Goal: Information Seeking & Learning: Learn about a topic

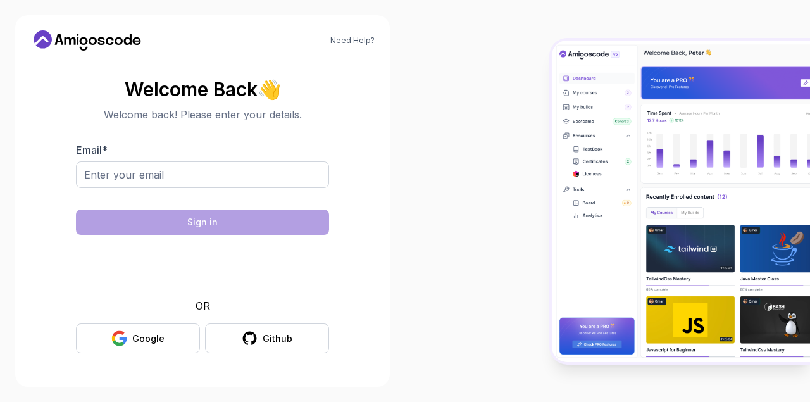
click at [647, 16] on div at bounding box center [607, 201] width 405 height 402
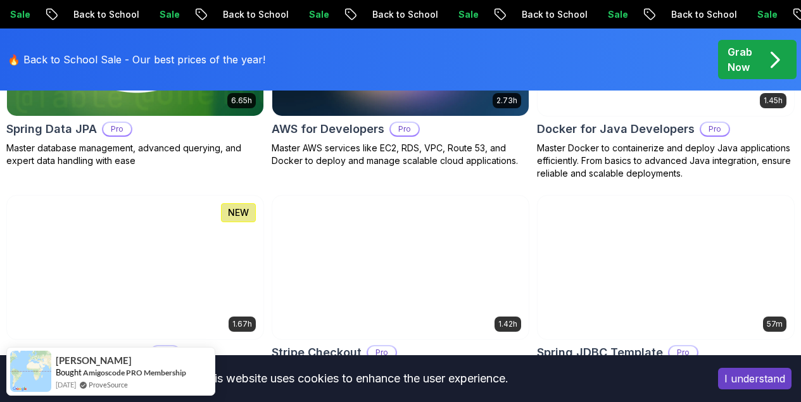
scroll to position [723, 0]
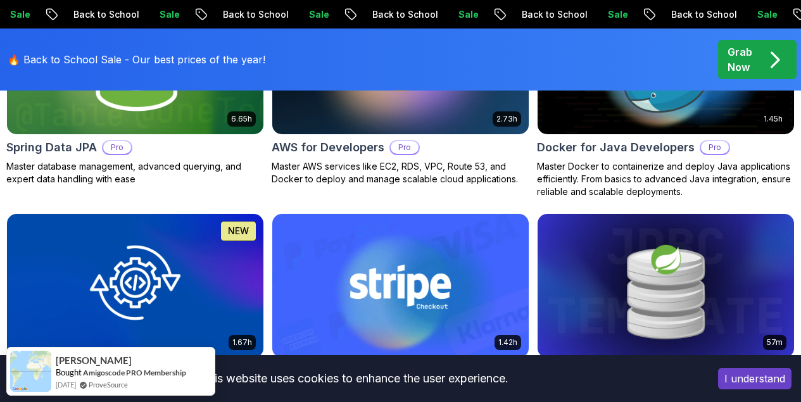
click at [0, 0] on p "Free" at bounding box center [0, 0] width 0 height 0
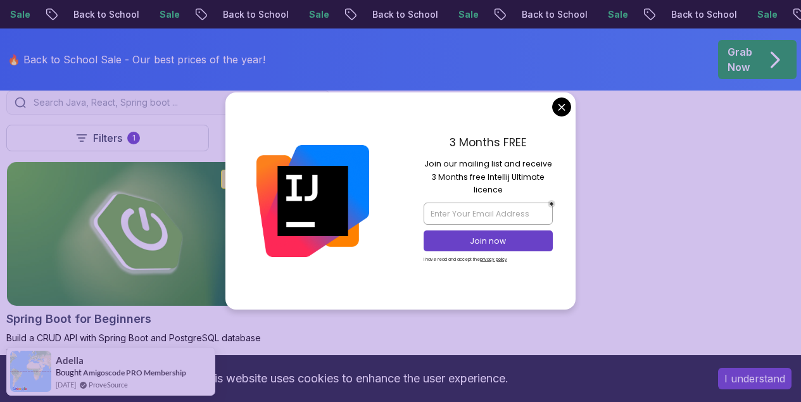
scroll to position [329, 0]
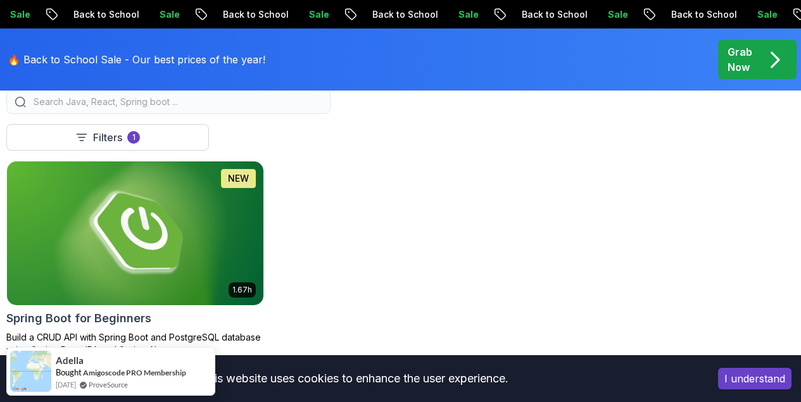
click at [270, 199] on img at bounding box center [135, 233] width 269 height 151
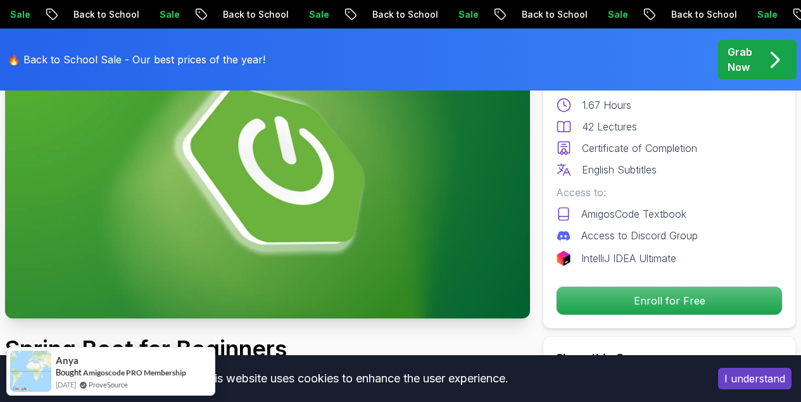
scroll to position [152, 0]
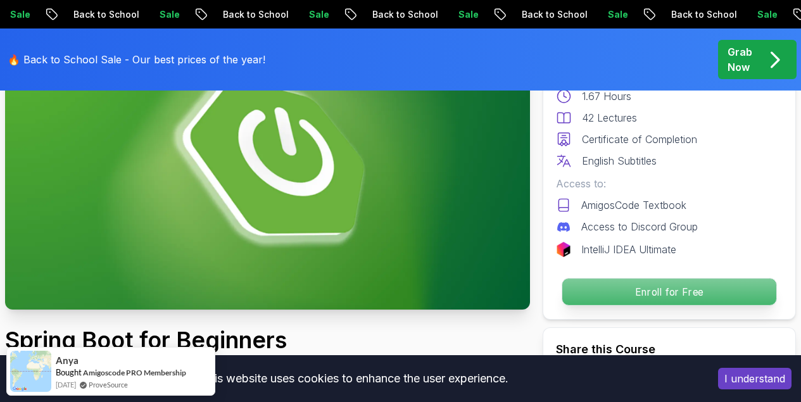
click at [617, 299] on p "Enroll for Free" at bounding box center [669, 292] width 214 height 27
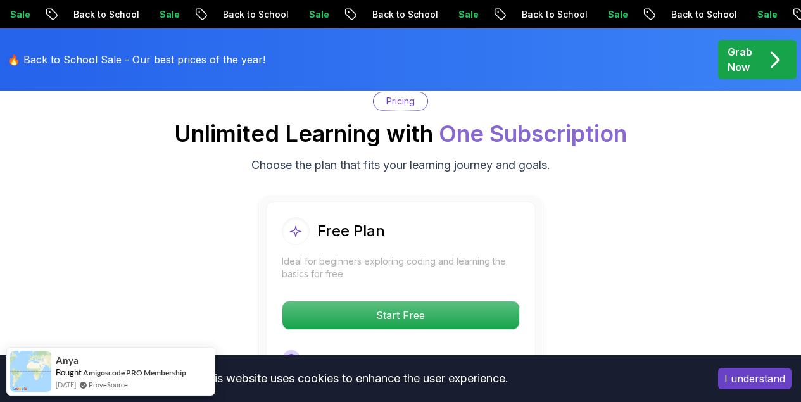
scroll to position [2639, 0]
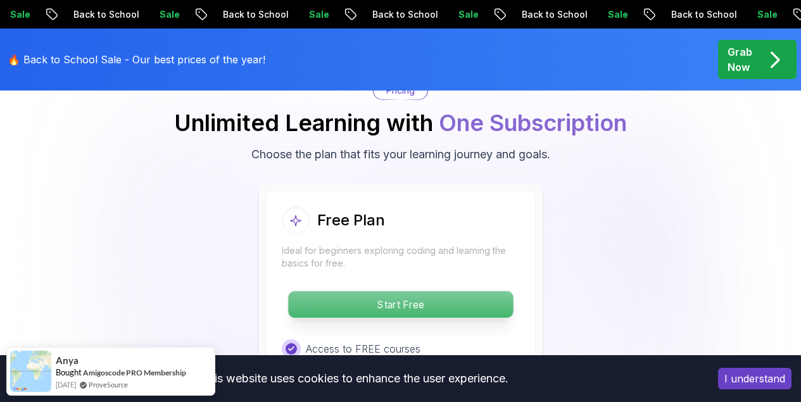
click at [459, 305] on p "Start Free" at bounding box center [400, 304] width 225 height 27
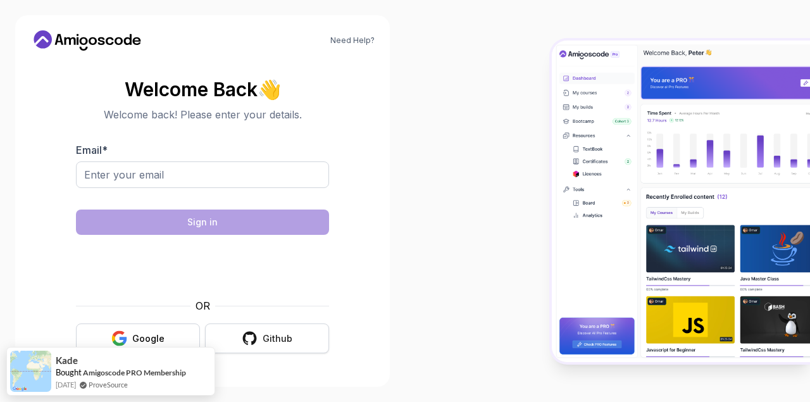
click at [247, 332] on icon "button" at bounding box center [250, 338] width 14 height 13
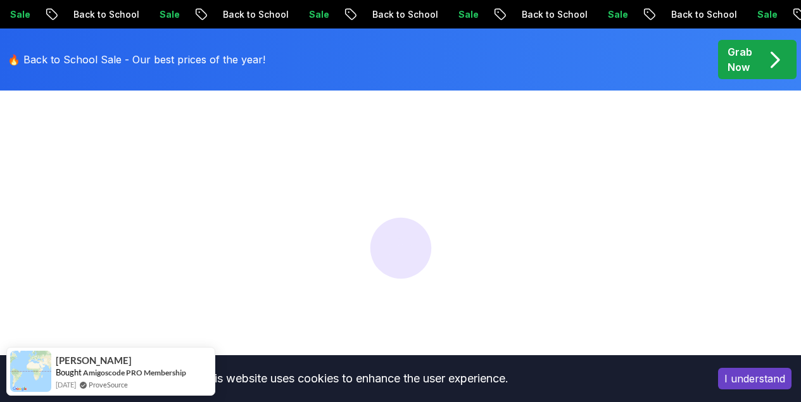
scroll to position [94, 0]
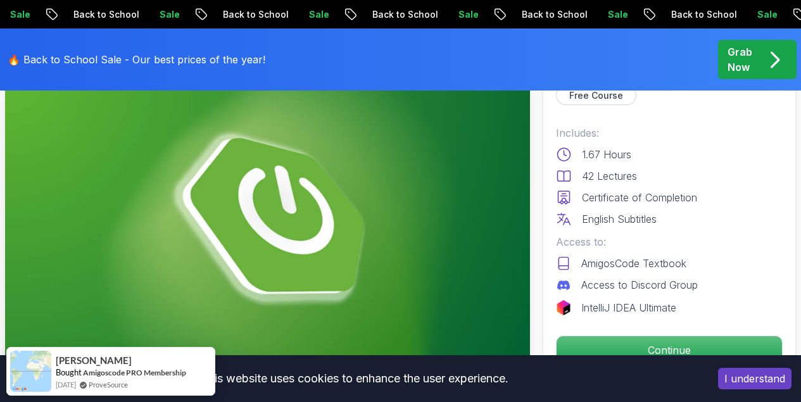
click at [733, 377] on button "I understand" at bounding box center [754, 379] width 73 height 22
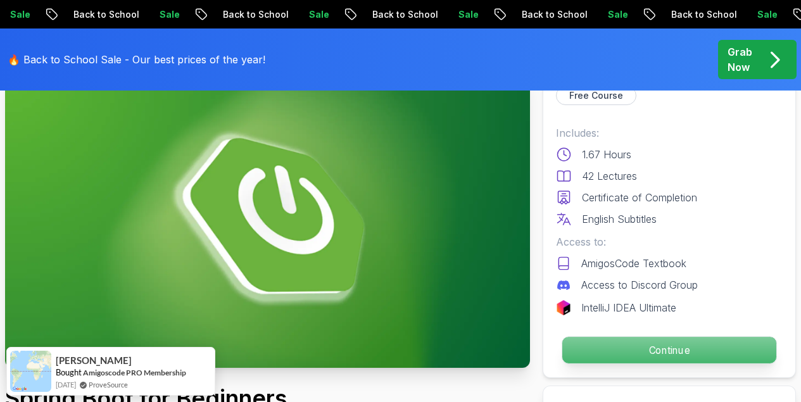
click at [613, 346] on p "Continue" at bounding box center [669, 350] width 214 height 27
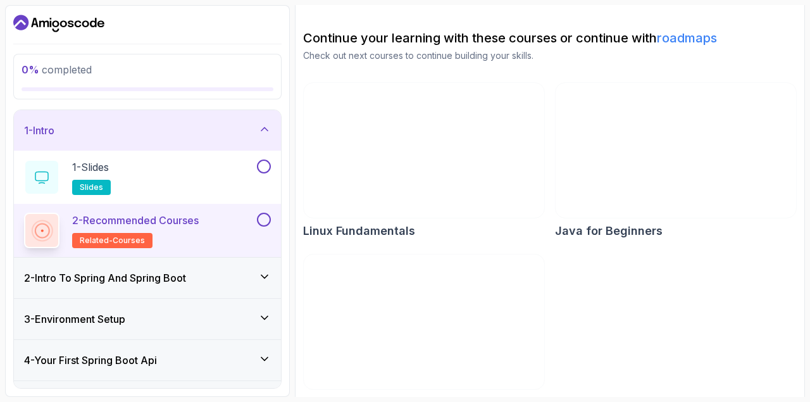
scroll to position [139, 0]
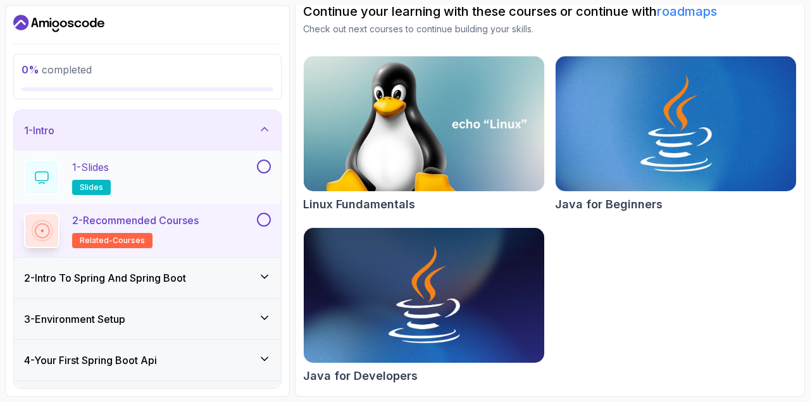
click at [241, 175] on div "1 - Slides slides" at bounding box center [139, 177] width 230 height 35
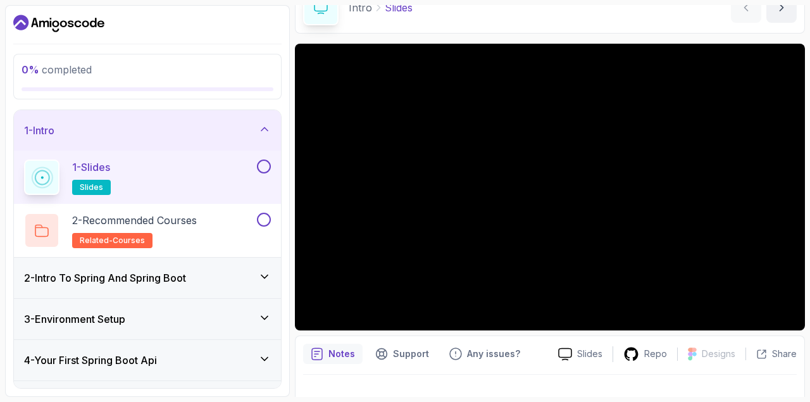
scroll to position [63, 0]
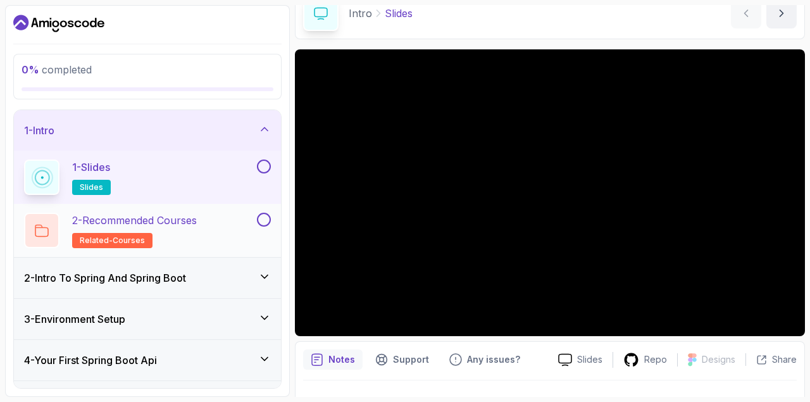
click at [197, 232] on h2 "2 - Recommended Courses related-courses" at bounding box center [134, 230] width 125 height 35
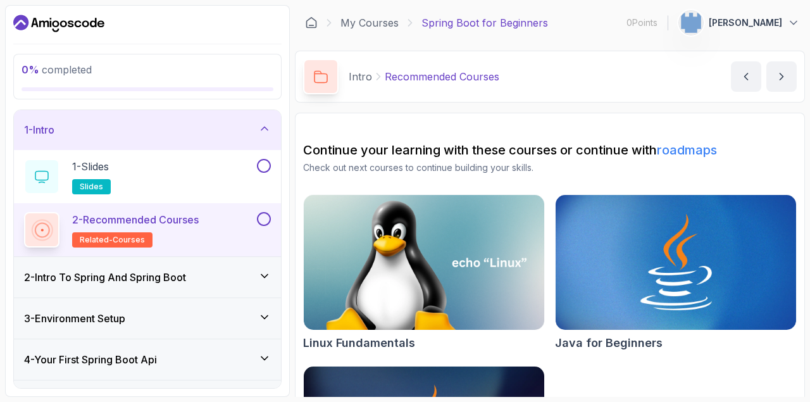
scroll to position [1, 0]
click at [604, 287] on img at bounding box center [676, 263] width 253 height 142
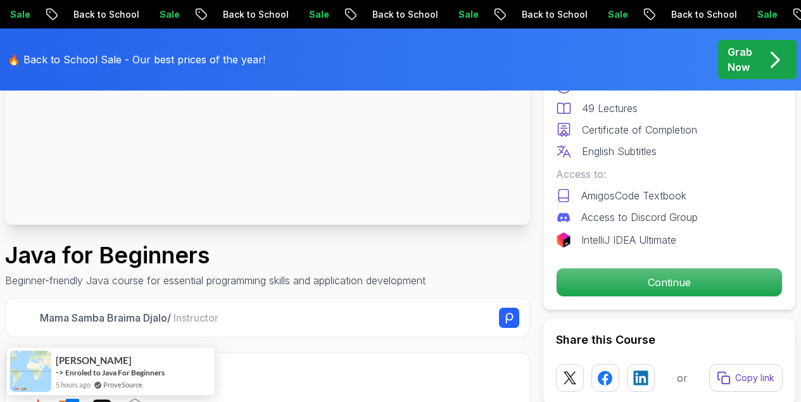
scroll to position [202, 0]
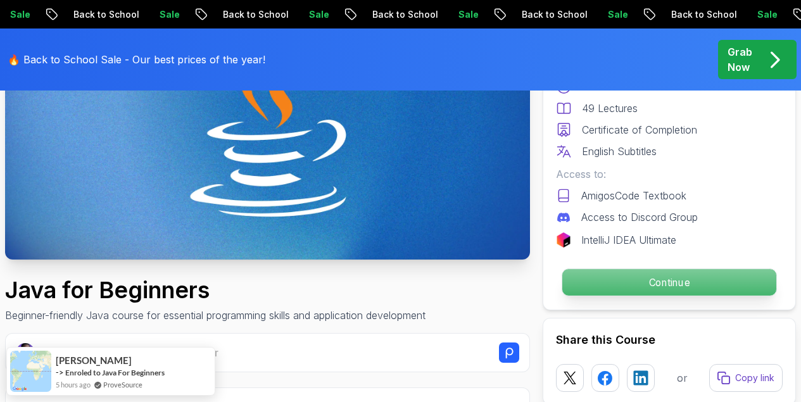
click at [579, 274] on p "Continue" at bounding box center [669, 282] width 214 height 27
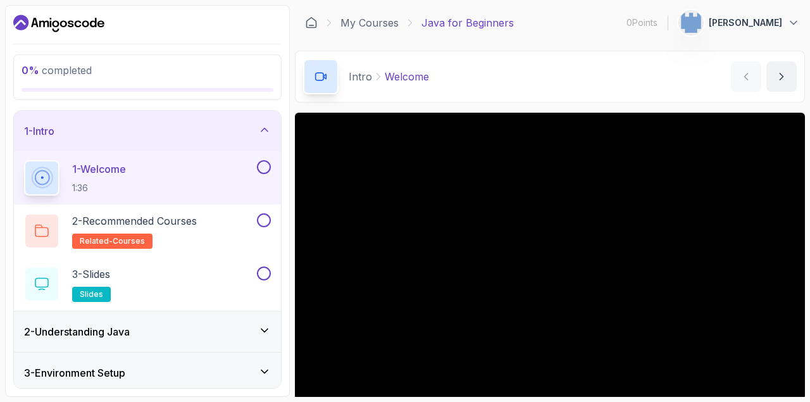
click at [260, 347] on div "2 - Understanding Java" at bounding box center [147, 331] width 267 height 41
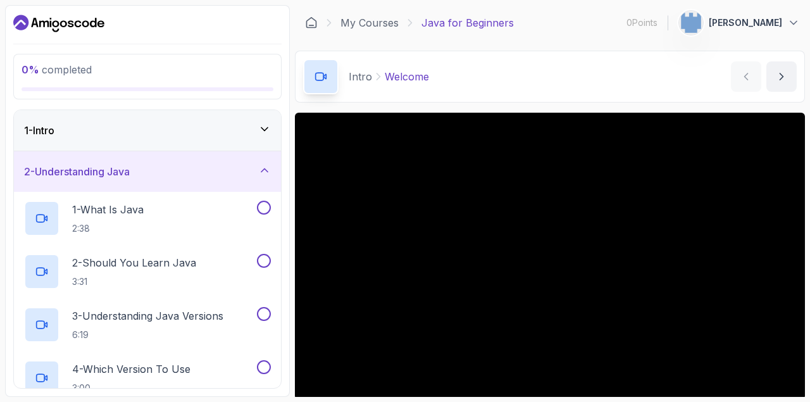
click at [267, 168] on icon at bounding box center [264, 170] width 13 height 13
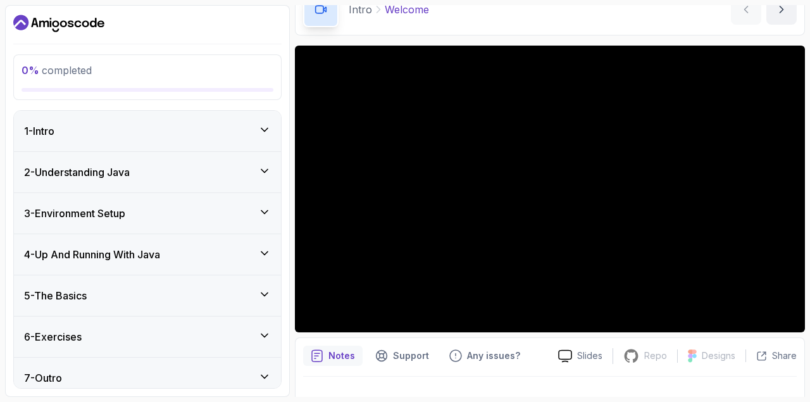
scroll to position [45, 0]
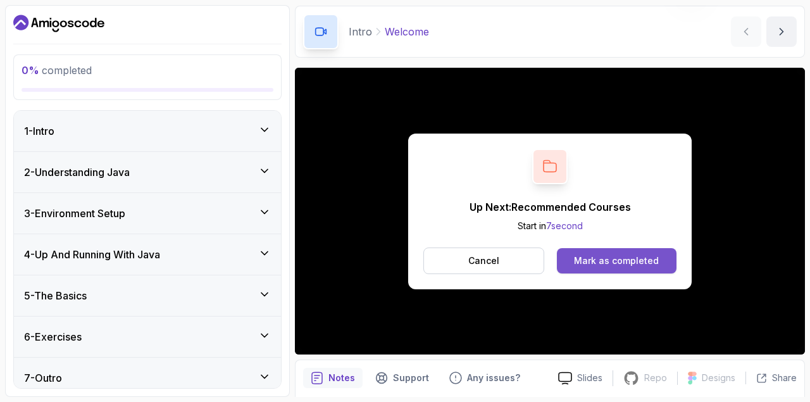
click at [595, 256] on div "Mark as completed" at bounding box center [616, 260] width 85 height 13
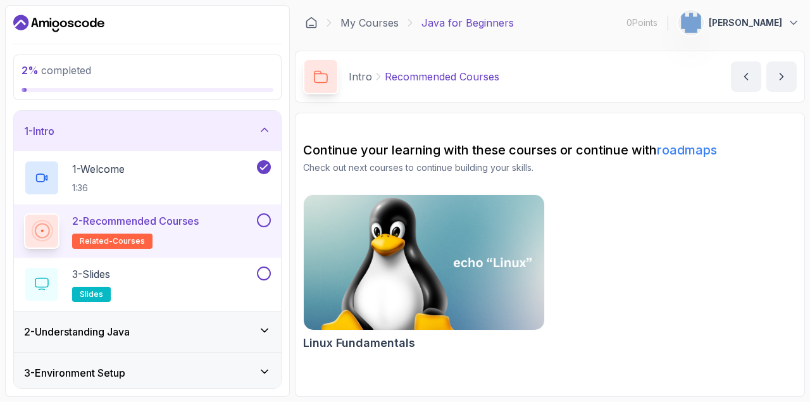
click at [453, 243] on img at bounding box center [424, 263] width 253 height 142
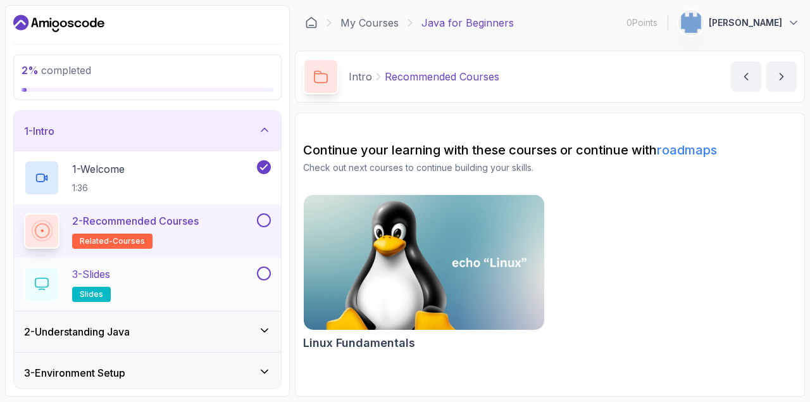
click at [228, 284] on div "3 - Slides slides" at bounding box center [139, 283] width 230 height 35
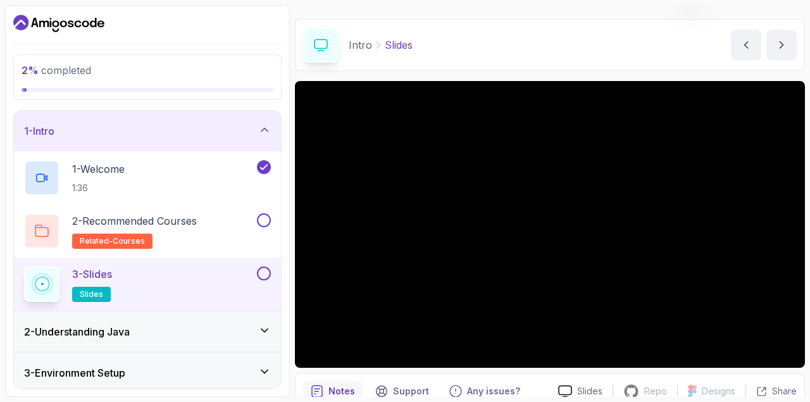
scroll to position [75, 0]
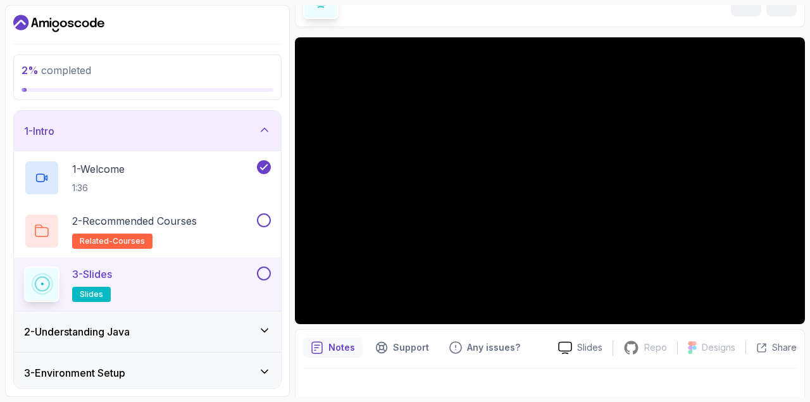
click at [258, 270] on button at bounding box center [264, 273] width 14 height 14
click at [210, 349] on div "2 - Understanding Java" at bounding box center [147, 331] width 267 height 41
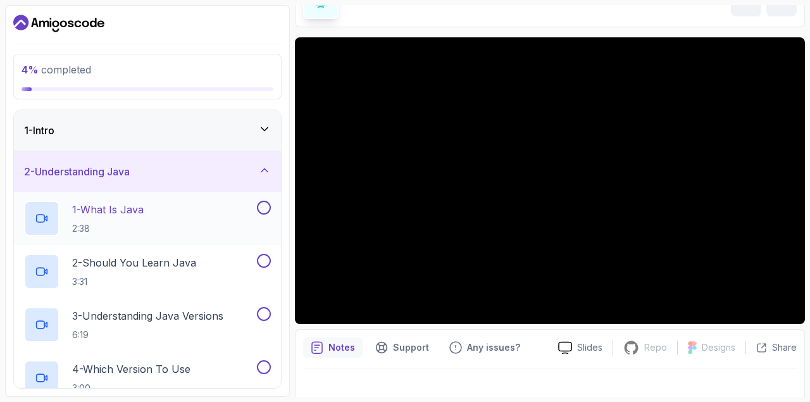
click at [197, 230] on div "1 - What Is Java 2:38" at bounding box center [139, 218] width 230 height 35
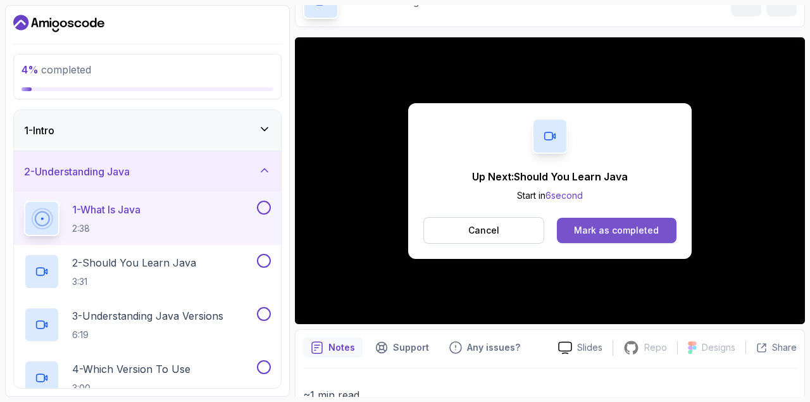
click at [616, 230] on div "Mark as completed" at bounding box center [616, 230] width 85 height 13
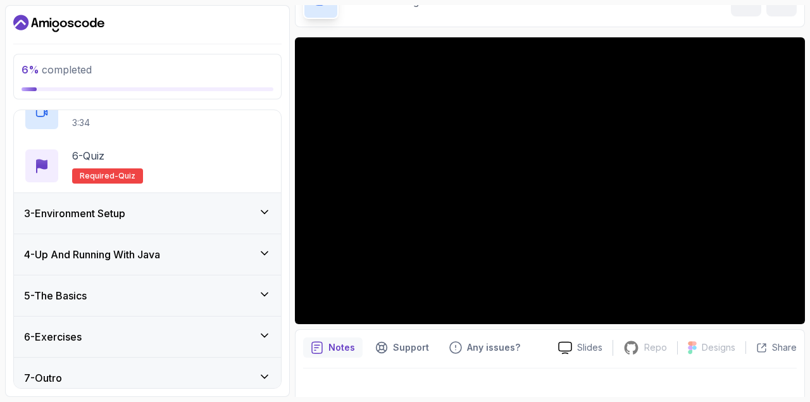
scroll to position [329, 0]
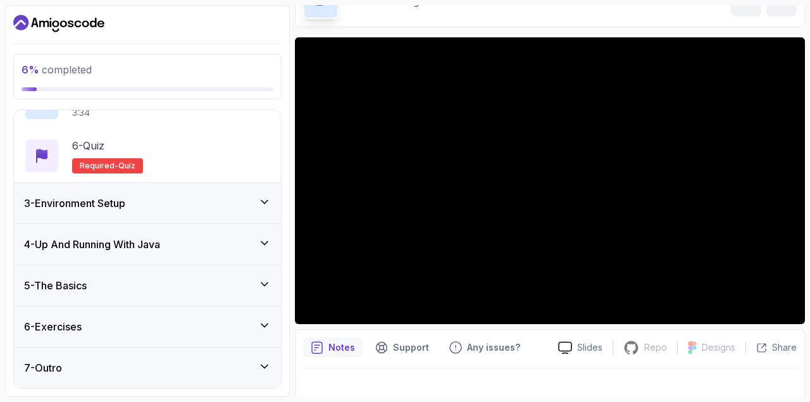
click at [176, 196] on div "3 - Environment Setup" at bounding box center [147, 203] width 247 height 15
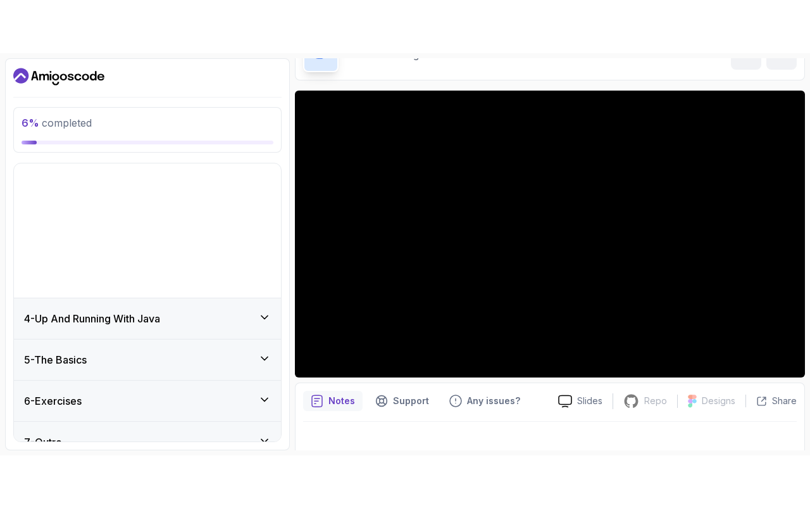
scroll to position [10, 0]
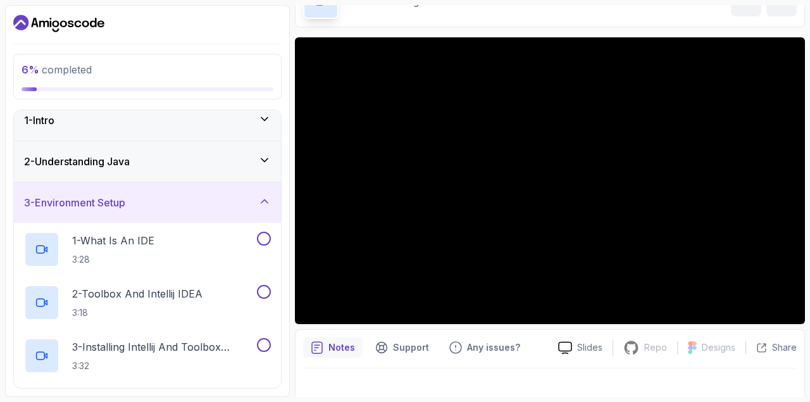
click at [177, 210] on div "3 - Environment Setup" at bounding box center [147, 202] width 247 height 15
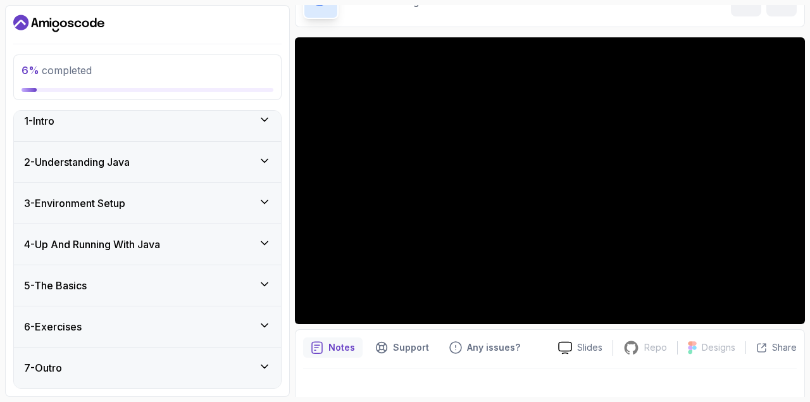
scroll to position [0, 0]
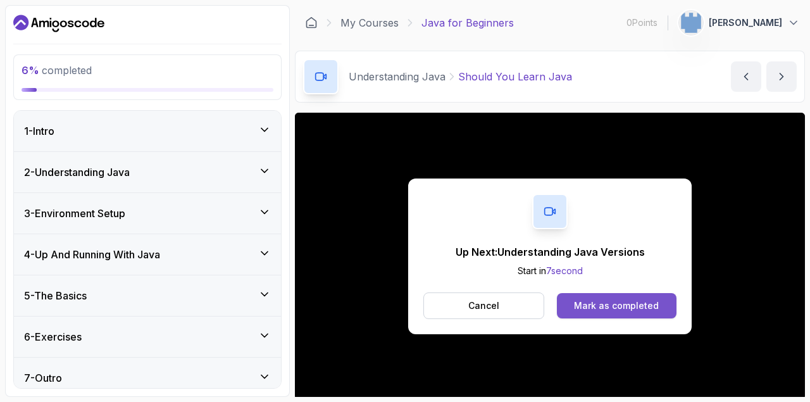
click at [622, 300] on div "Mark as completed" at bounding box center [616, 305] width 85 height 13
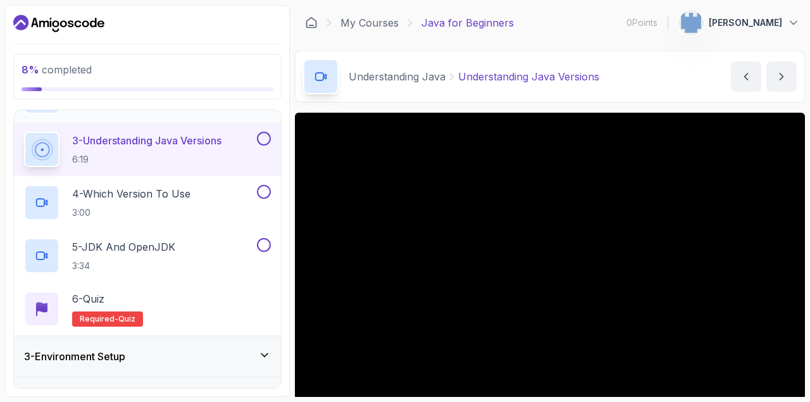
scroll to position [176, 0]
click at [627, 23] on p "0 Points" at bounding box center [642, 22] width 31 height 13
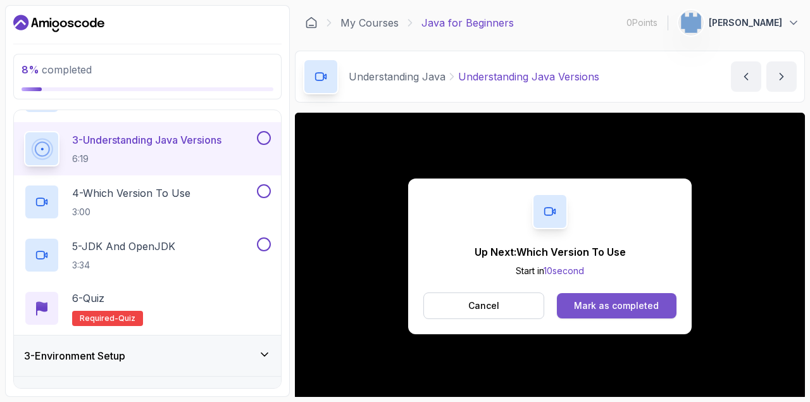
click at [592, 305] on div "Mark as completed" at bounding box center [616, 305] width 85 height 13
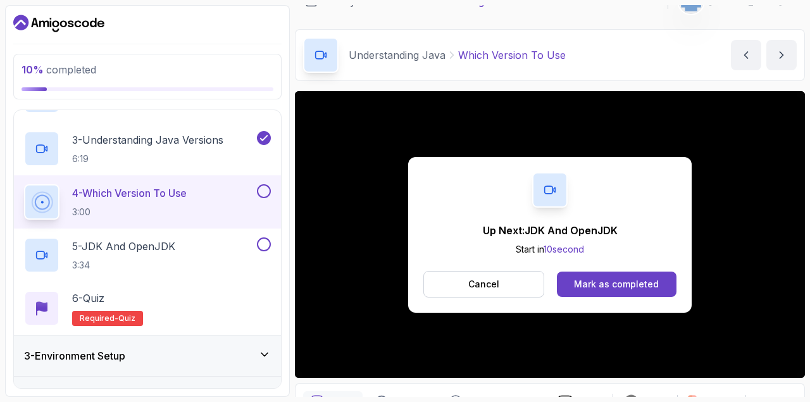
scroll to position [28, 0]
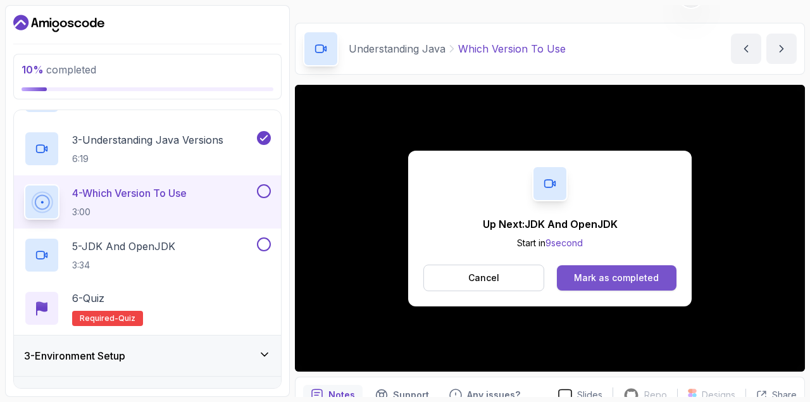
click at [588, 272] on div "Mark as completed" at bounding box center [616, 278] width 85 height 13
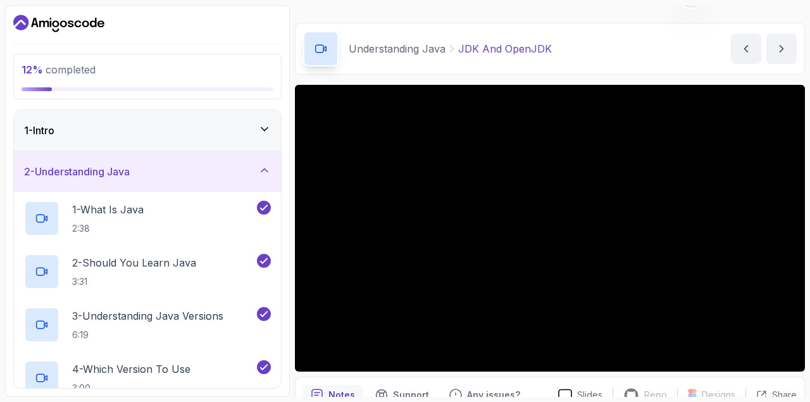
click at [262, 173] on icon at bounding box center [264, 170] width 13 height 13
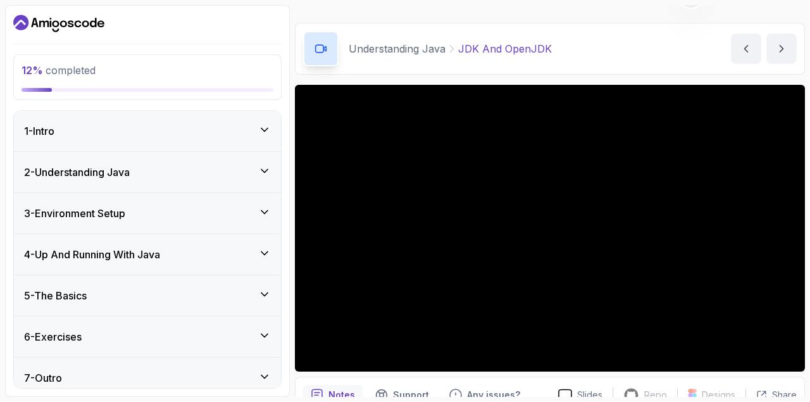
click at [188, 18] on div at bounding box center [147, 23] width 268 height 20
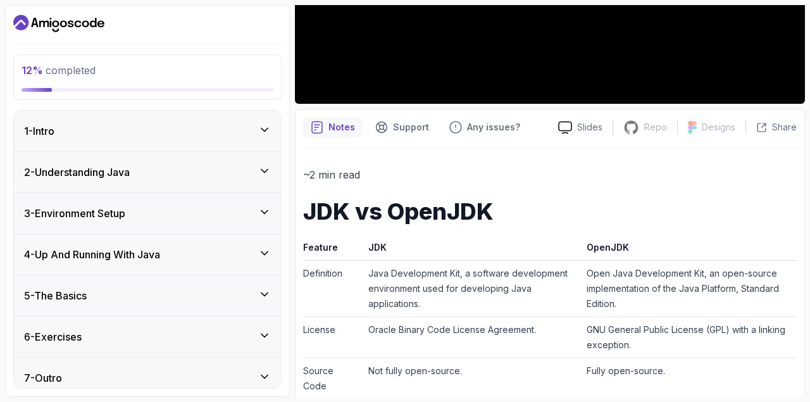
scroll to position [294, 0]
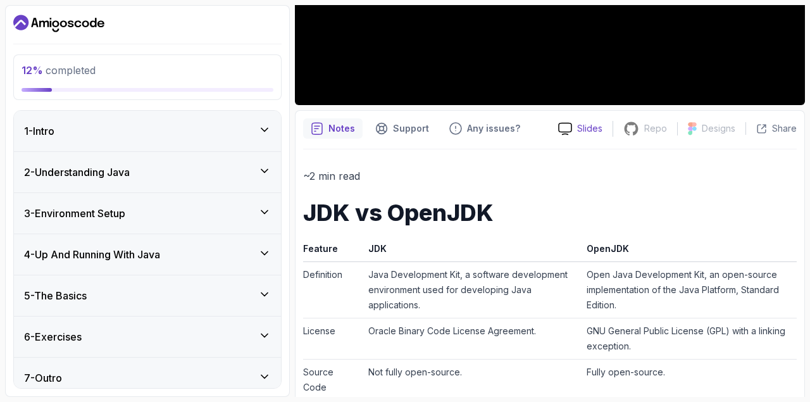
click at [583, 126] on p "Slides" at bounding box center [589, 128] width 25 height 13
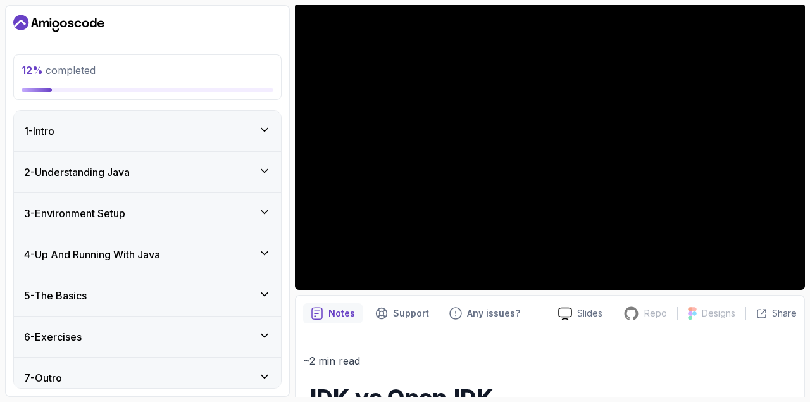
scroll to position [111, 0]
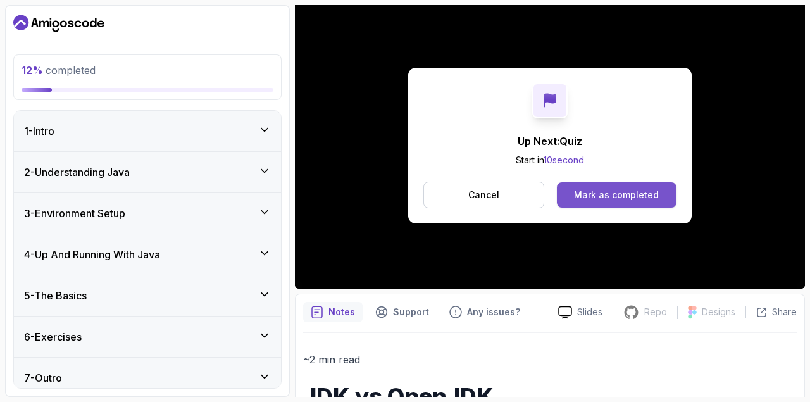
click at [623, 194] on div "Mark as completed" at bounding box center [616, 195] width 85 height 13
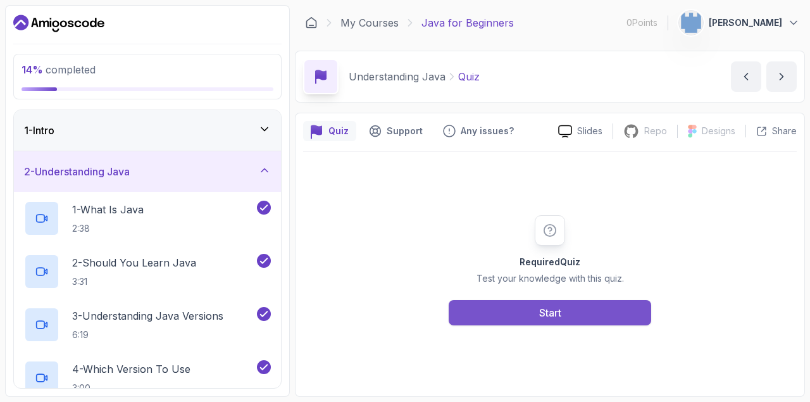
click at [543, 311] on div "Start" at bounding box center [550, 312] width 22 height 15
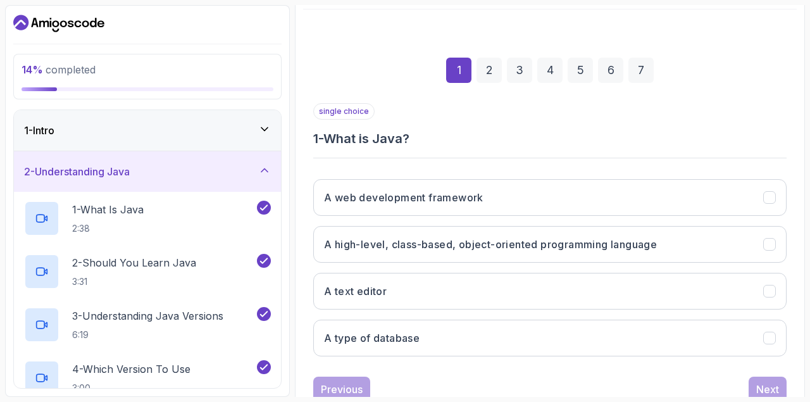
scroll to position [151, 0]
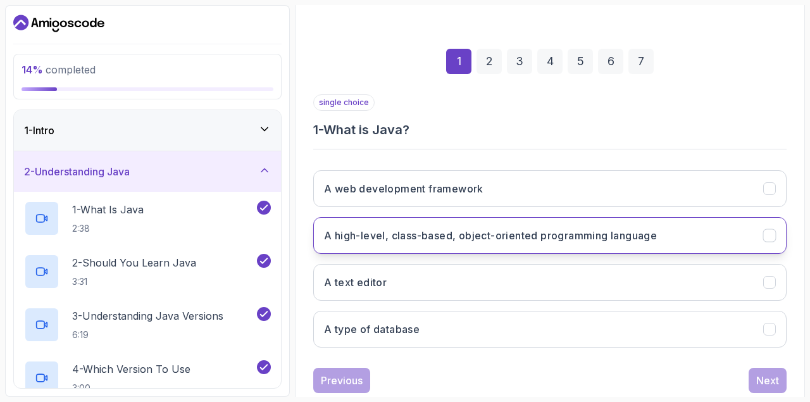
click at [509, 242] on h3 "A high-level, class-based, object-oriented programming language" at bounding box center [490, 235] width 333 height 15
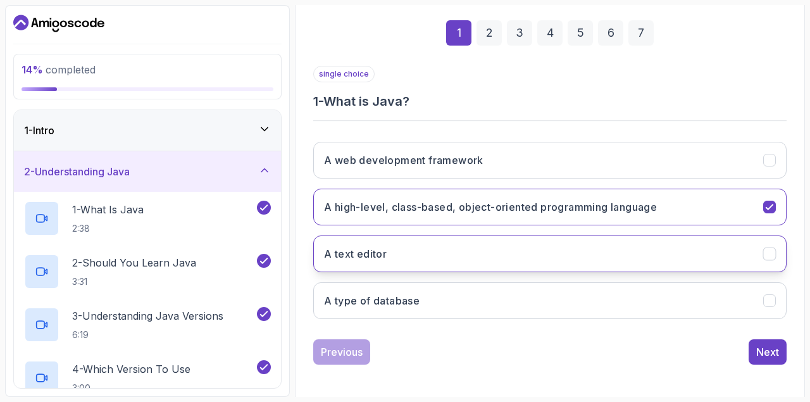
scroll to position [184, 0]
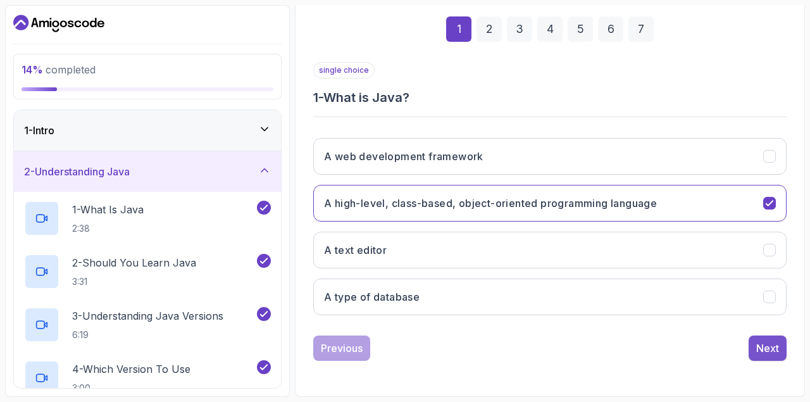
click at [765, 342] on div "Next" at bounding box center [767, 348] width 23 height 15
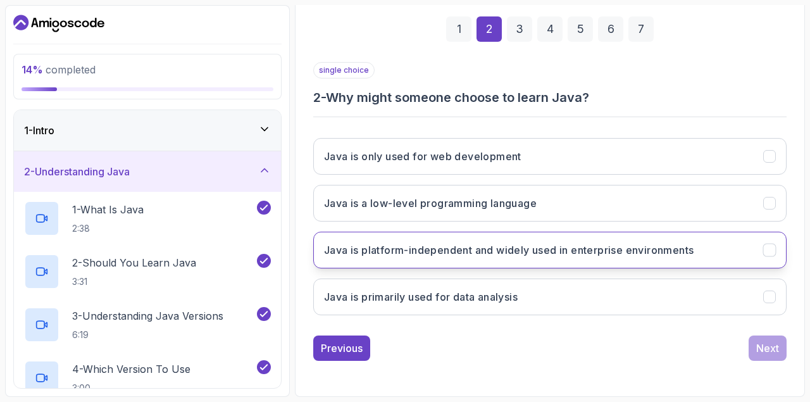
click at [537, 260] on button "Java is platform-independent and widely used in enterprise environments" at bounding box center [549, 250] width 473 height 37
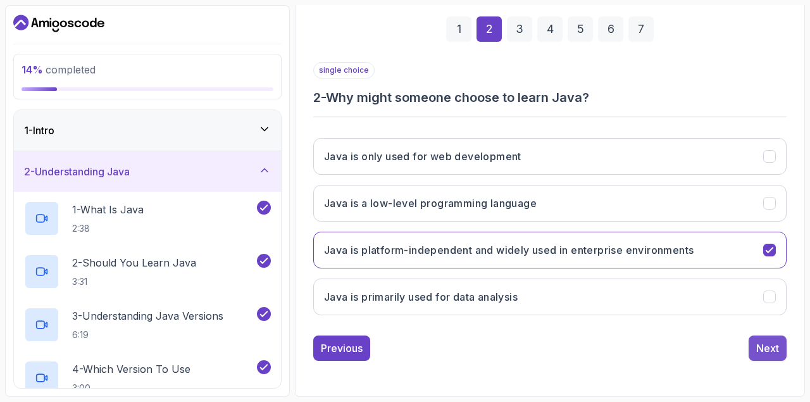
click at [765, 342] on div "Next" at bounding box center [767, 348] width 23 height 15
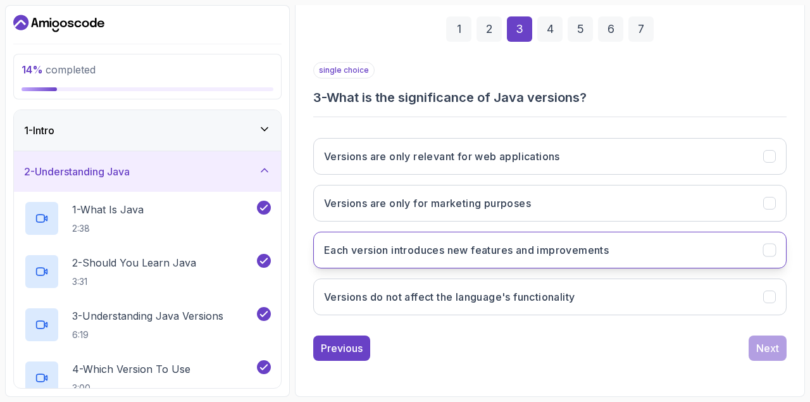
click at [437, 262] on button "Each version introduces new features and improvements" at bounding box center [549, 250] width 473 height 37
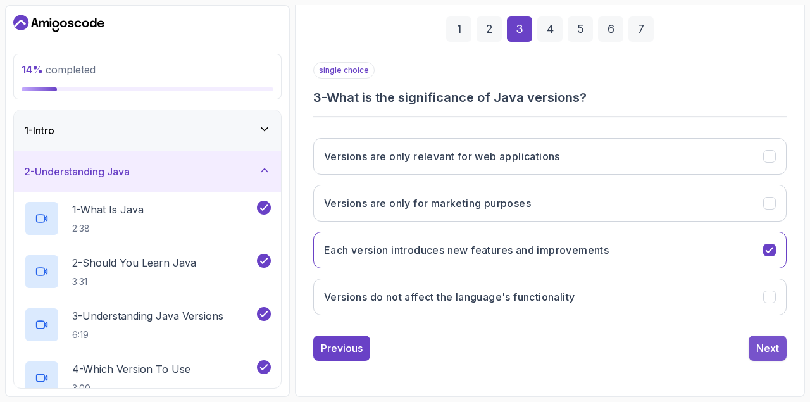
click at [752, 345] on button "Next" at bounding box center [768, 347] width 38 height 25
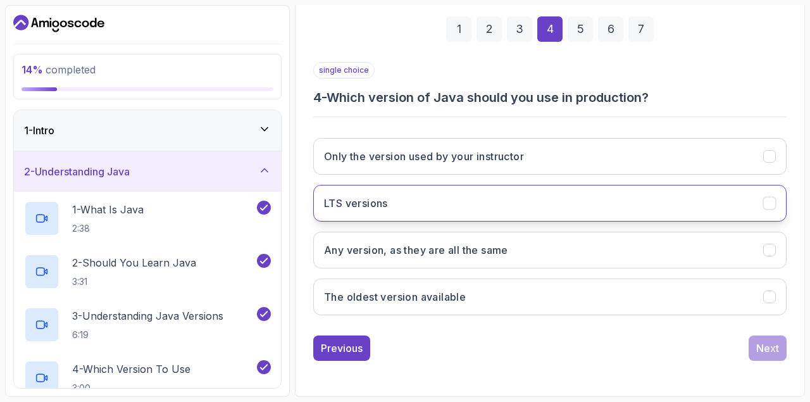
click at [480, 197] on button "LTS versions" at bounding box center [549, 203] width 473 height 37
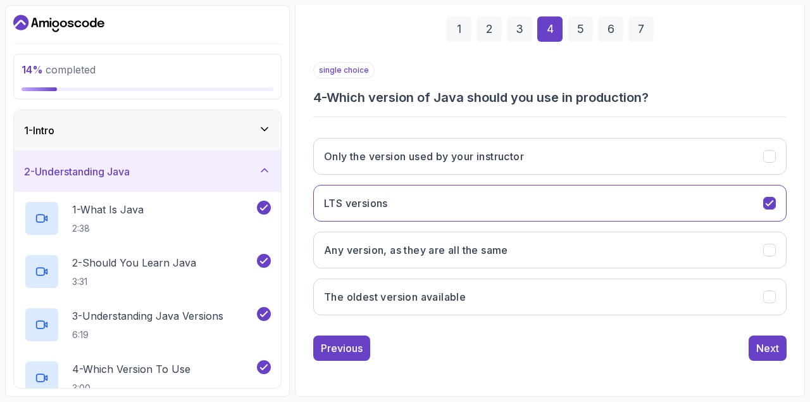
click at [760, 334] on div "single choice 4 - Which version of Java should you use in production? Only the …" at bounding box center [549, 211] width 473 height 299
click at [761, 349] on div "Next" at bounding box center [767, 348] width 23 height 15
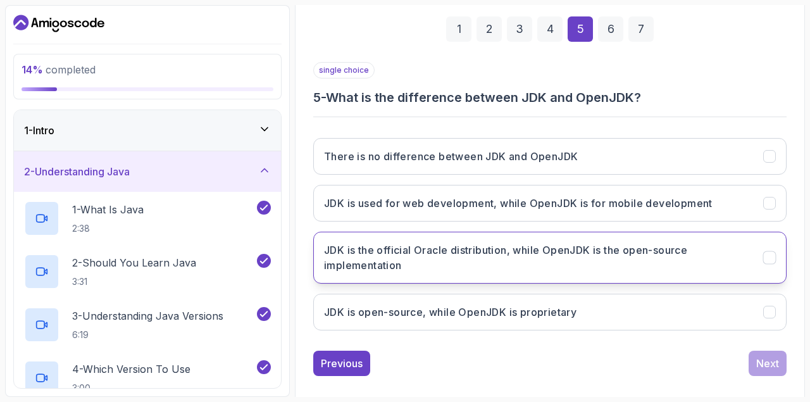
click at [453, 262] on h3 "JDK is the official Oracle distribution, while OpenJDK is the open-source imple…" at bounding box center [536, 257] width 424 height 30
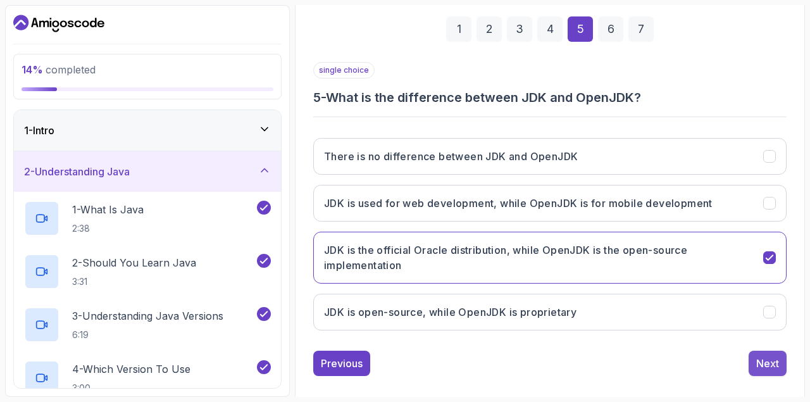
click at [757, 365] on div "Next" at bounding box center [767, 363] width 23 height 15
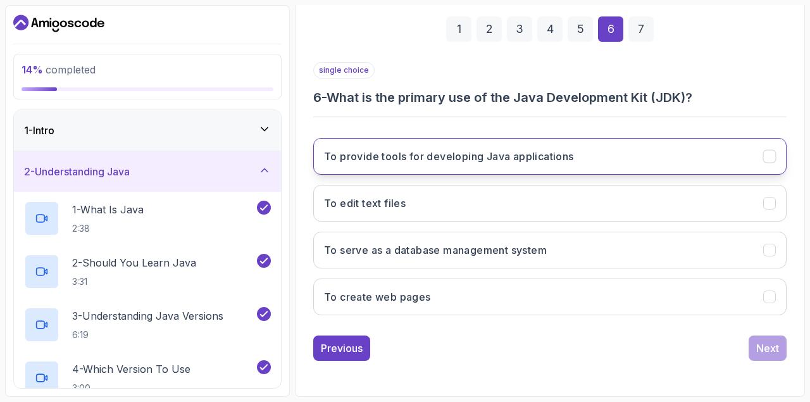
click at [529, 158] on h3 "To provide tools for developing Java applications" at bounding box center [449, 156] width 250 height 15
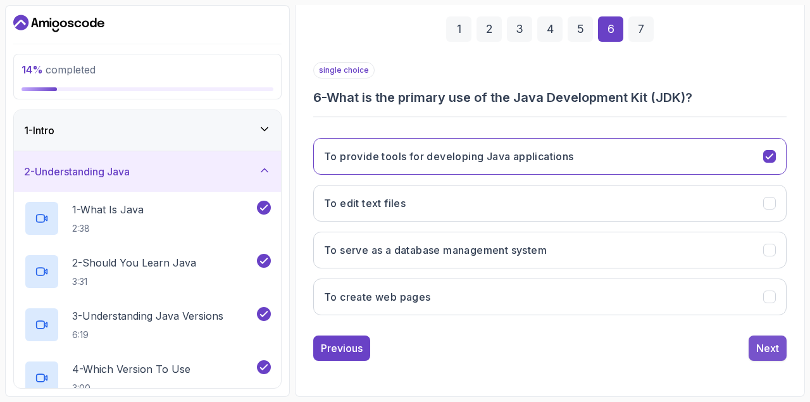
click at [760, 348] on div "Next" at bounding box center [767, 348] width 23 height 15
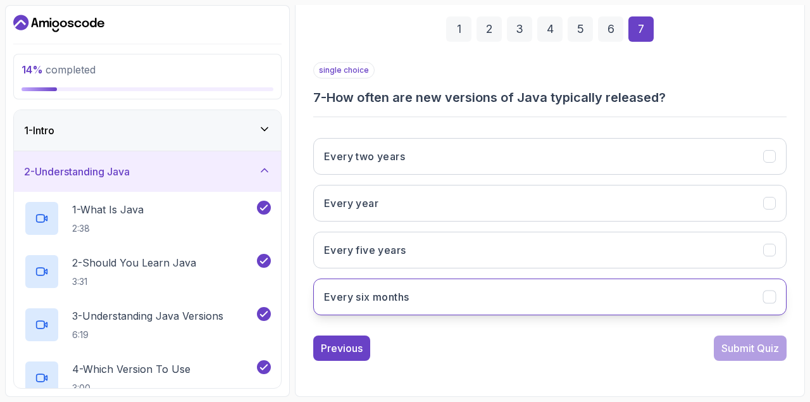
click at [465, 289] on button "Every six months" at bounding box center [549, 297] width 473 height 37
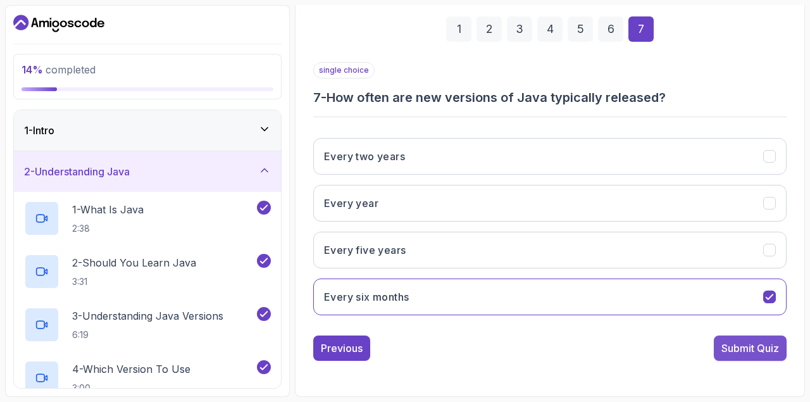
click at [760, 348] on div "Submit Quiz" at bounding box center [751, 348] width 58 height 15
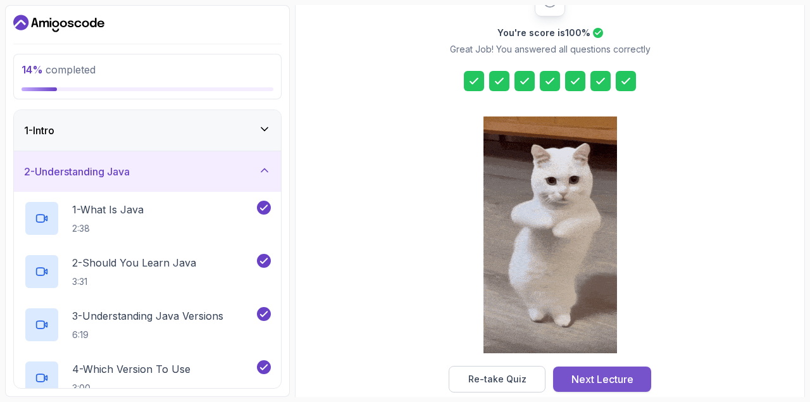
click at [601, 375] on div "Next Lecture" at bounding box center [603, 379] width 62 height 15
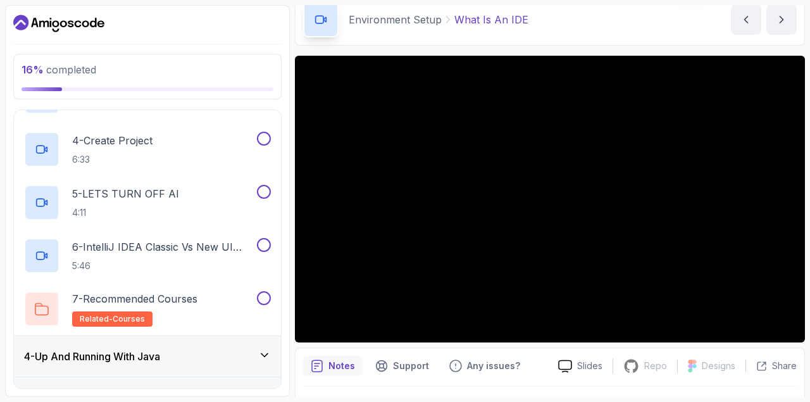
scroll to position [273, 0]
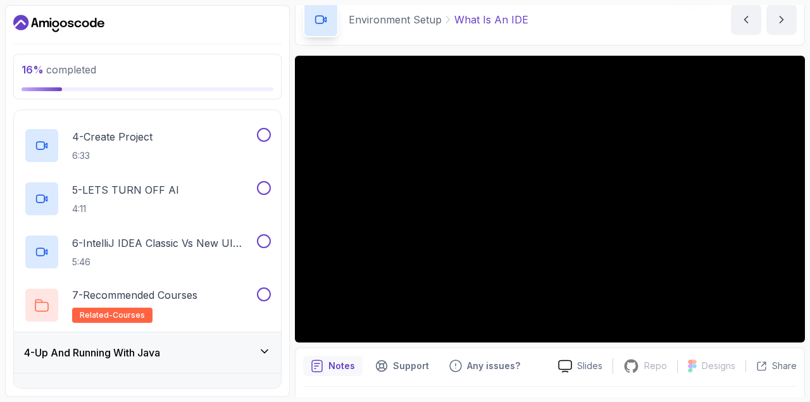
click at [244, 360] on div "4 - Up And Running With Java" at bounding box center [147, 352] width 247 height 15
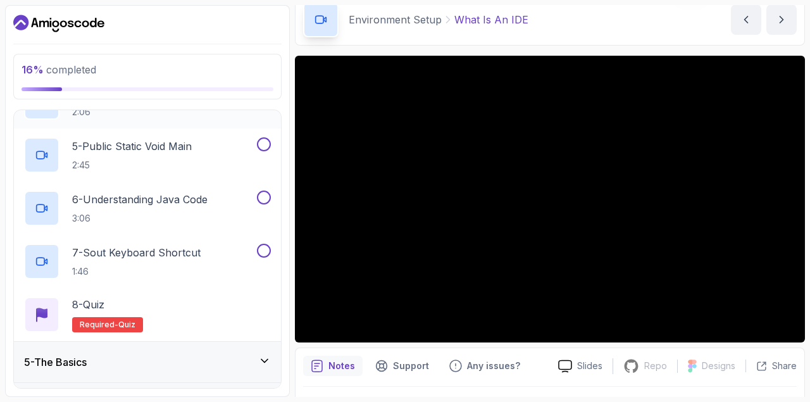
scroll to position [360, 0]
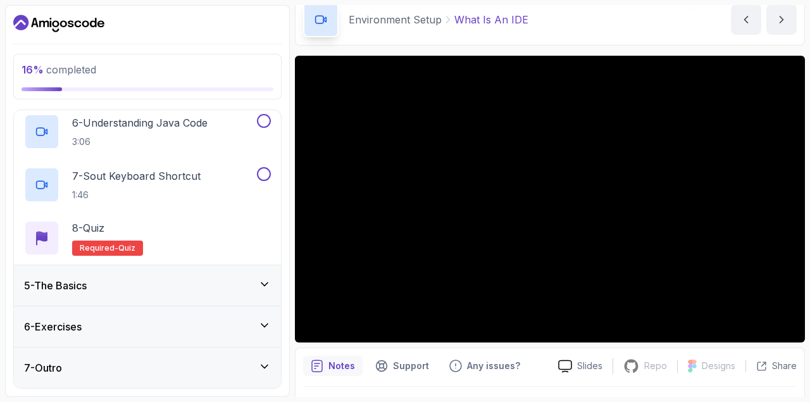
click at [163, 296] on div "5 - The Basics" at bounding box center [147, 285] width 267 height 41
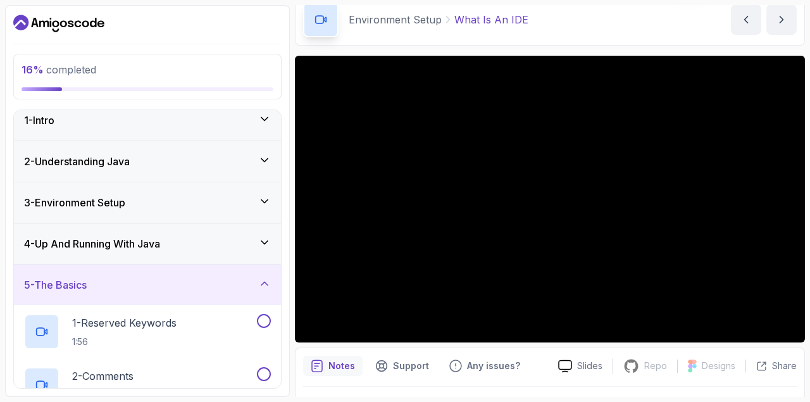
scroll to position [9, 0]
click at [203, 295] on div "5 - The Basics" at bounding box center [147, 286] width 267 height 41
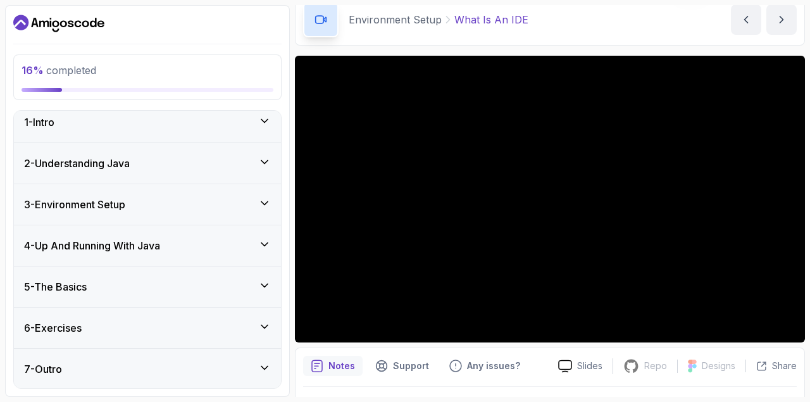
scroll to position [10, 0]
click at [196, 315] on div "6 - Exercises" at bounding box center [147, 326] width 267 height 41
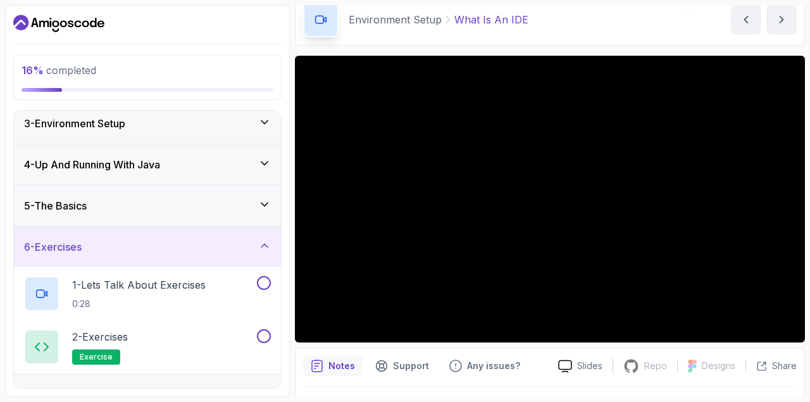
scroll to position [116, 0]
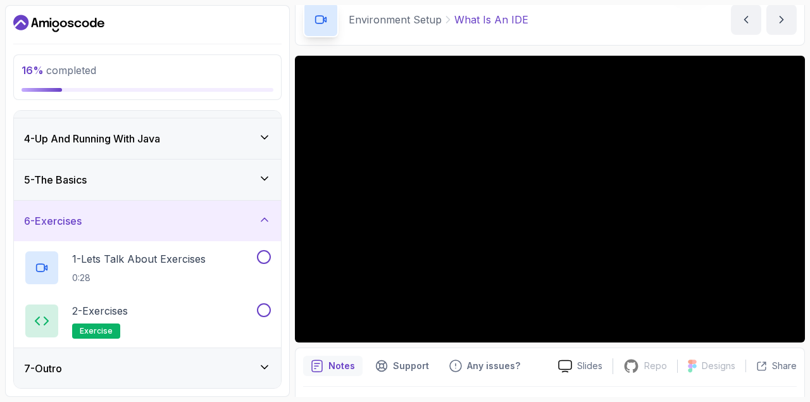
click at [176, 219] on div "6 - Exercises" at bounding box center [147, 220] width 247 height 15
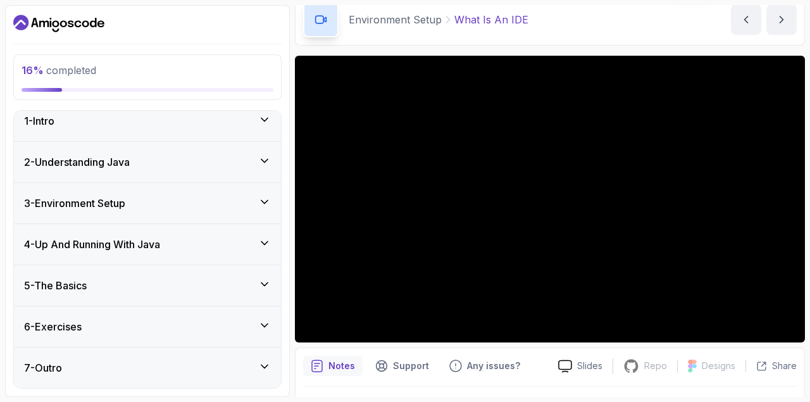
click at [166, 375] on div "7 - Outro" at bounding box center [147, 368] width 267 height 41
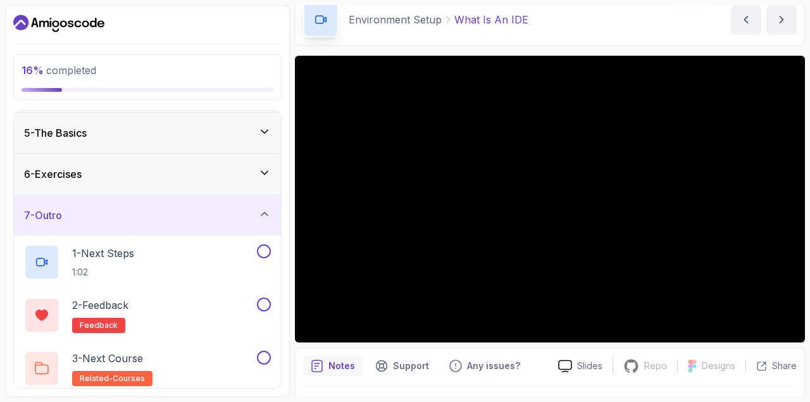
scroll to position [169, 0]
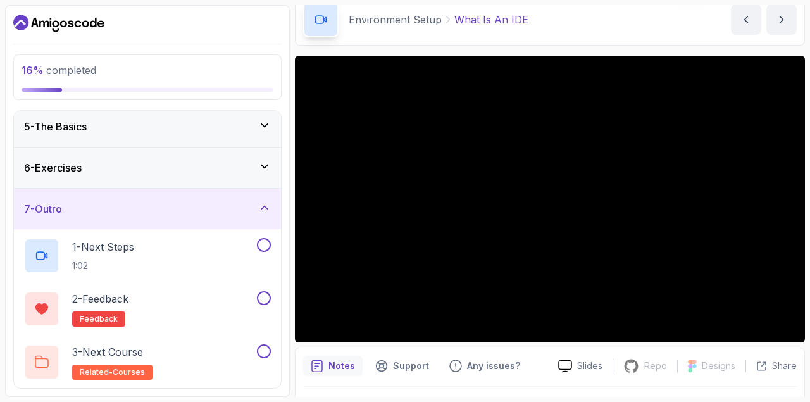
click at [184, 199] on div "7 - Outro" at bounding box center [147, 209] width 267 height 41
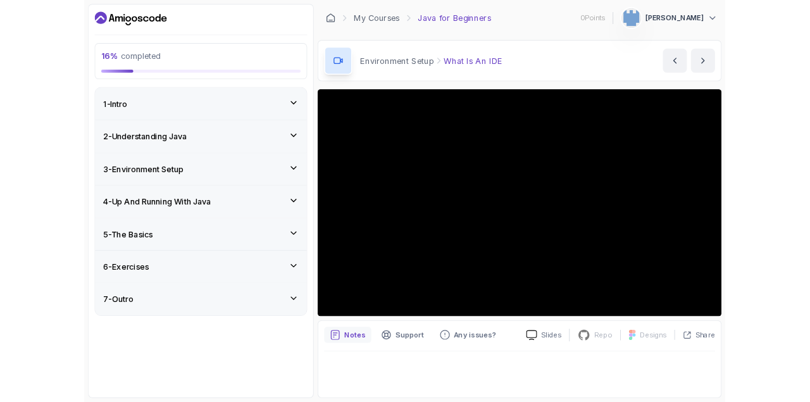
scroll to position [0, 0]
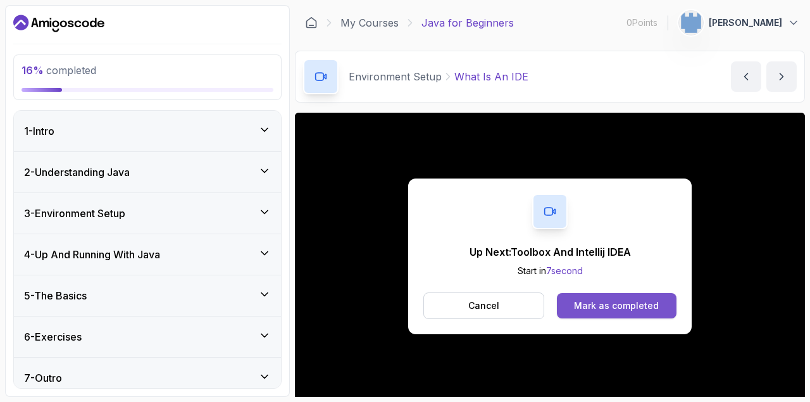
click at [644, 306] on div "Mark as completed" at bounding box center [616, 305] width 85 height 13
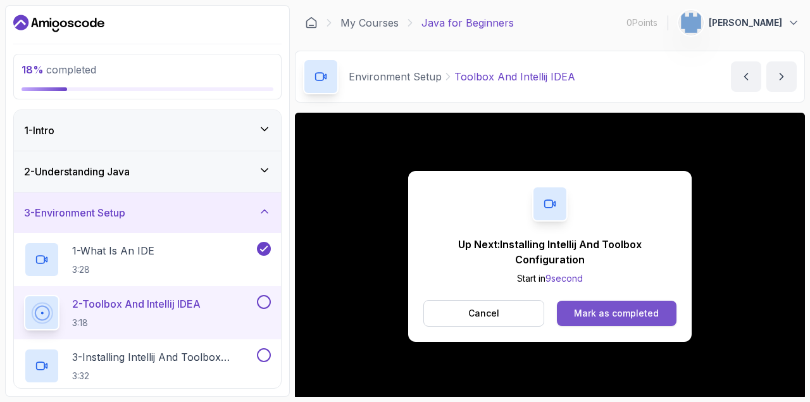
click at [586, 313] on div "Mark as completed" at bounding box center [616, 313] width 85 height 13
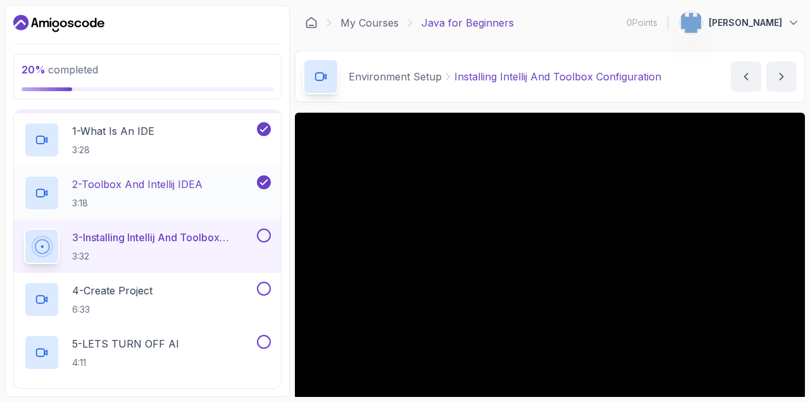
scroll to position [120, 0]
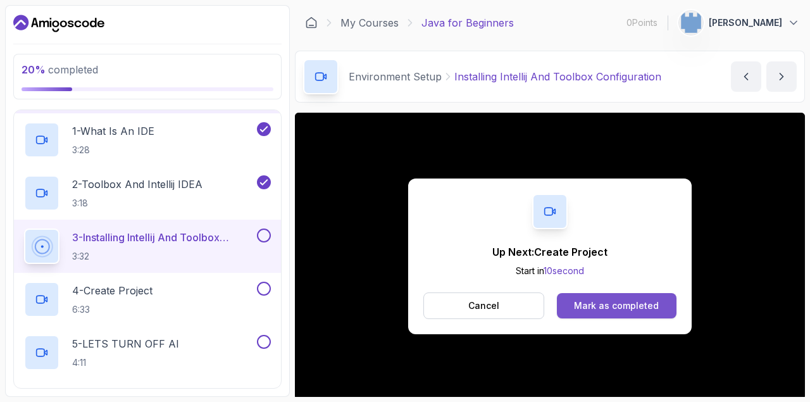
click at [627, 310] on div "Mark as completed" at bounding box center [616, 305] width 85 height 13
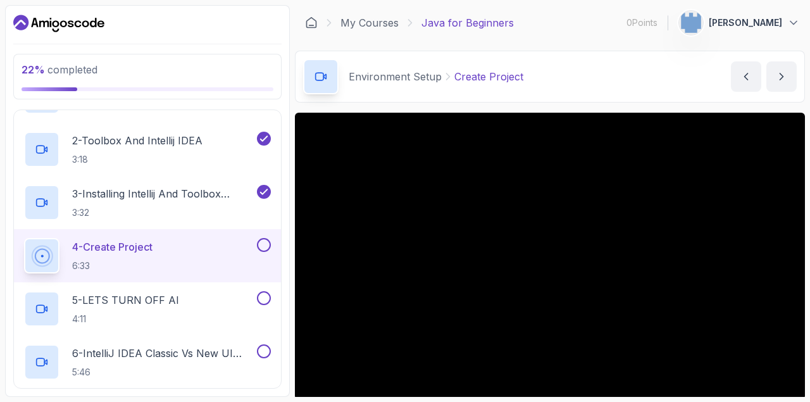
scroll to position [170, 0]
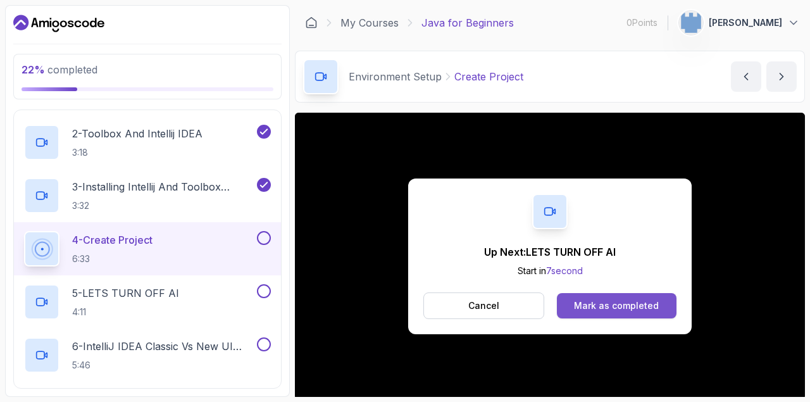
click at [635, 305] on div "Mark as completed" at bounding box center [616, 305] width 85 height 13
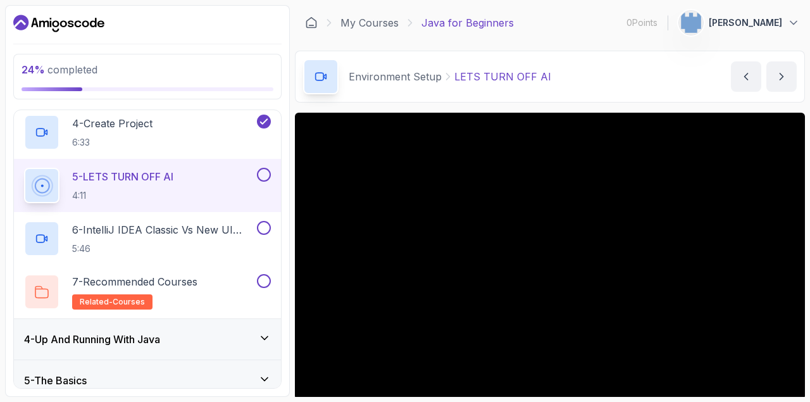
scroll to position [302, 0]
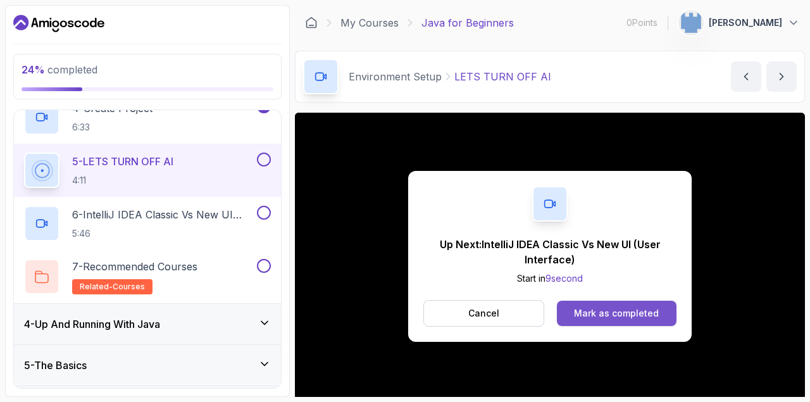
click at [580, 317] on div "Mark as completed" at bounding box center [616, 313] width 85 height 13
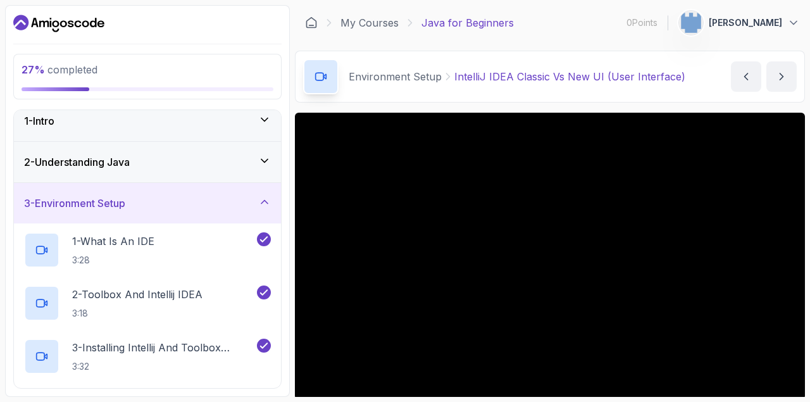
scroll to position [6, 0]
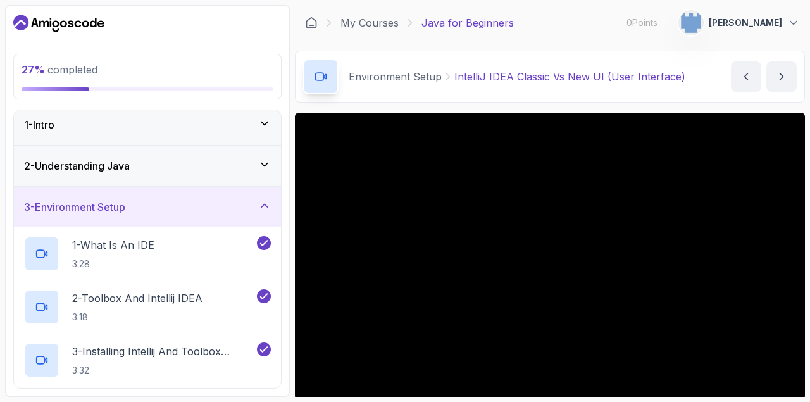
click at [218, 210] on div "3 - Environment Setup" at bounding box center [147, 206] width 247 height 15
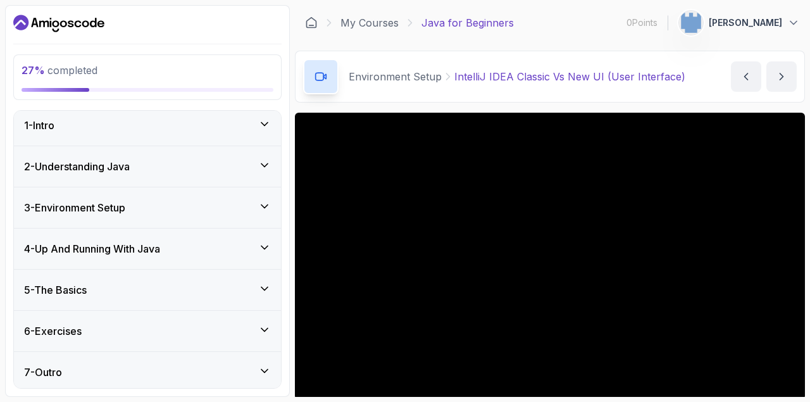
click at [244, 218] on div "3 - Environment Setup" at bounding box center [147, 207] width 267 height 41
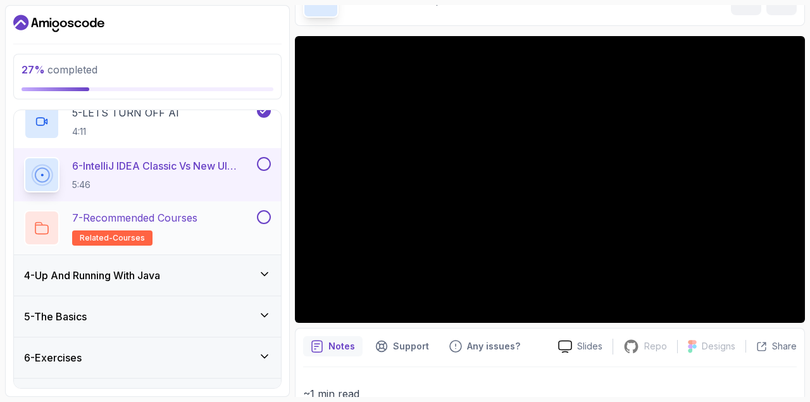
scroll to position [365, 0]
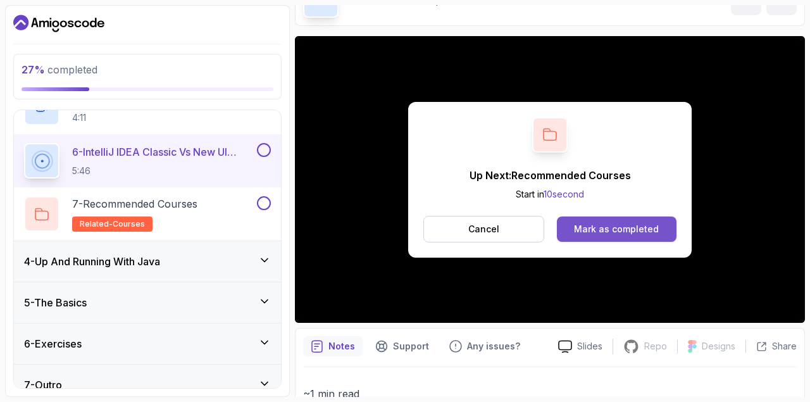
click at [604, 227] on div "Mark as completed" at bounding box center [616, 229] width 85 height 13
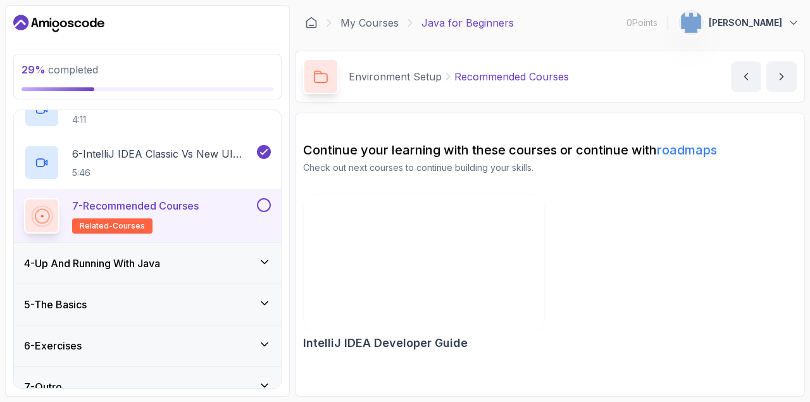
scroll to position [362, 0]
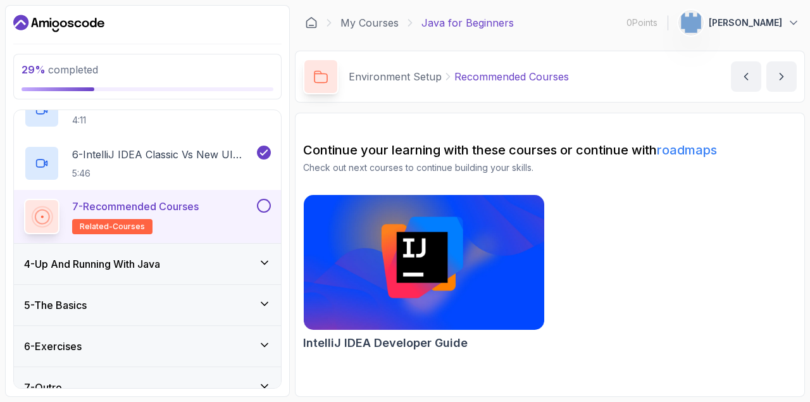
click at [242, 257] on div "4 - Up And Running With Java" at bounding box center [147, 263] width 247 height 15
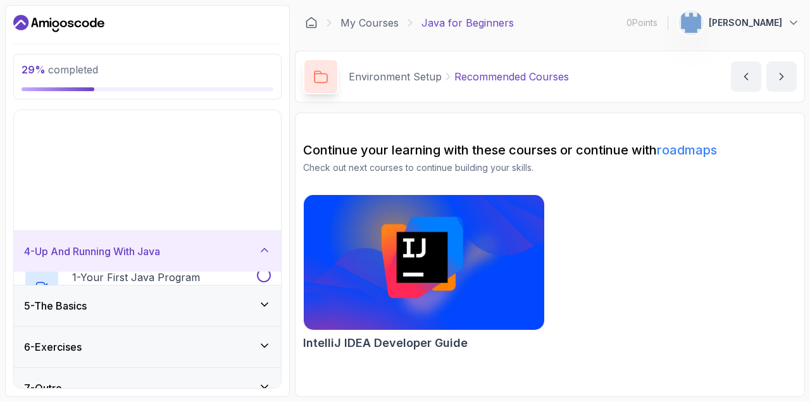
scroll to position [10, 0]
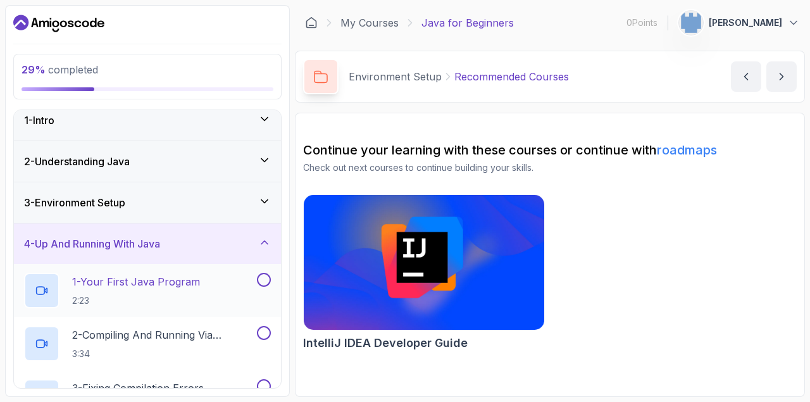
click at [214, 299] on div "1 - Your First Java Program 2:23" at bounding box center [139, 290] width 230 height 35
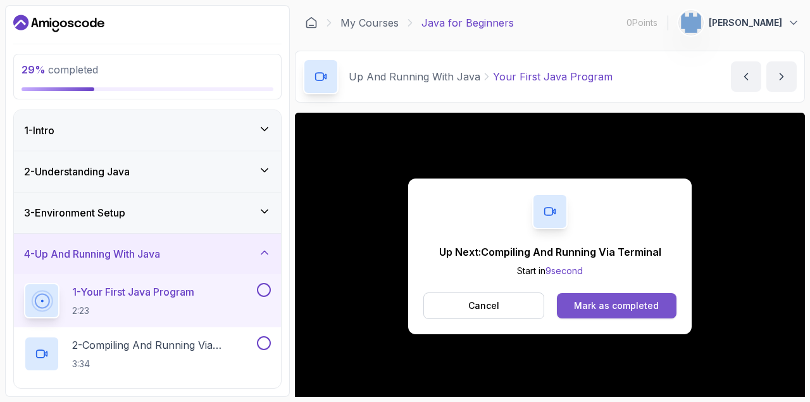
click at [586, 307] on div "Mark as completed" at bounding box center [616, 305] width 85 height 13
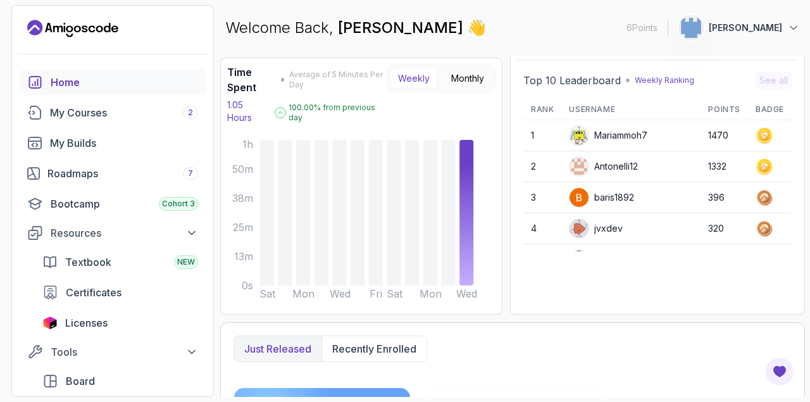
scroll to position [184, 0]
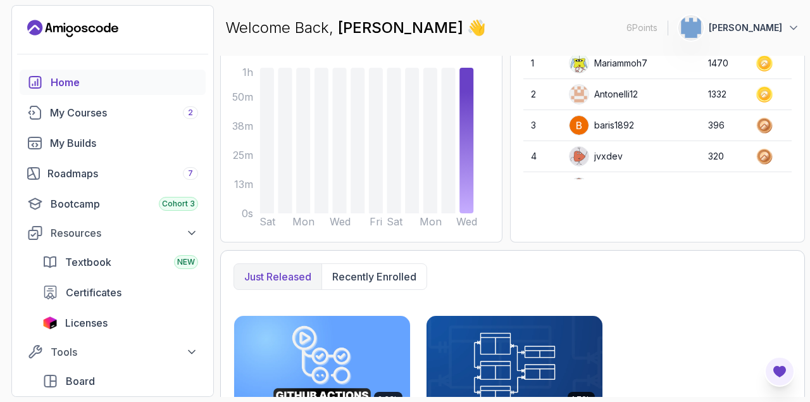
click at [782, 368] on icon "Open Feedback Button" at bounding box center [780, 371] width 13 height 11
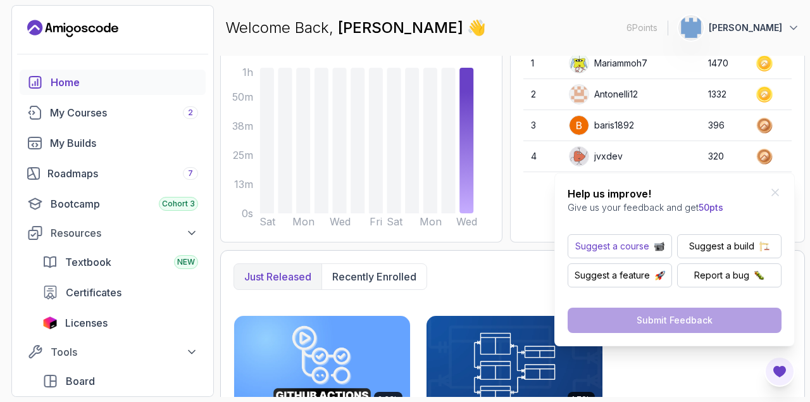
click at [645, 248] on p "Suggest a course" at bounding box center [612, 246] width 74 height 13
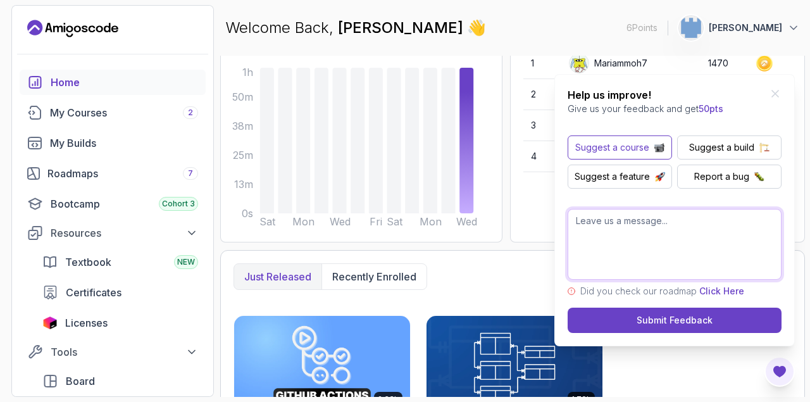
click at [642, 223] on textarea at bounding box center [675, 244] width 214 height 71
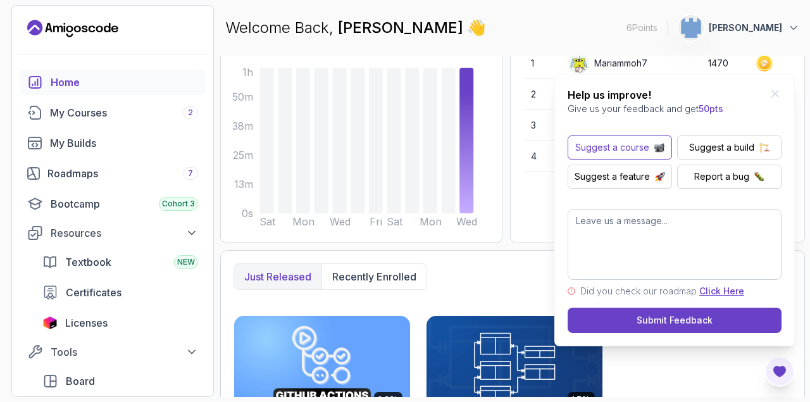
click at [711, 291] on link "Click Here" at bounding box center [721, 290] width 45 height 11
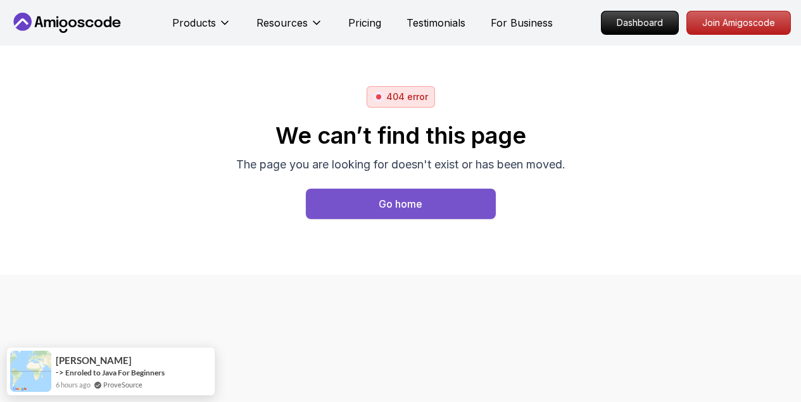
click at [453, 199] on button "Go home" at bounding box center [401, 204] width 190 height 30
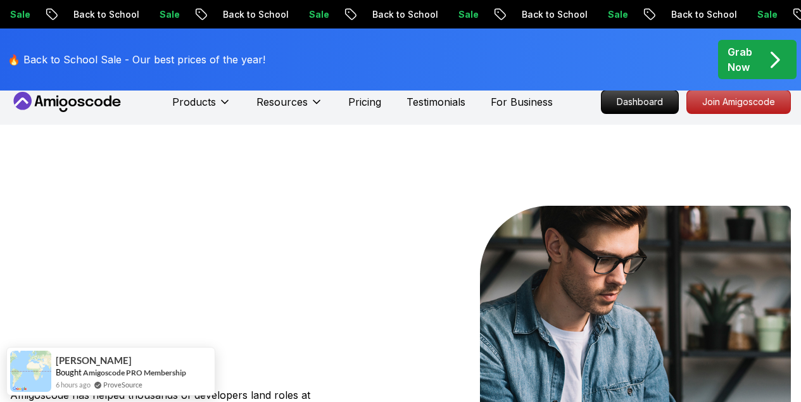
scroll to position [10, 0]
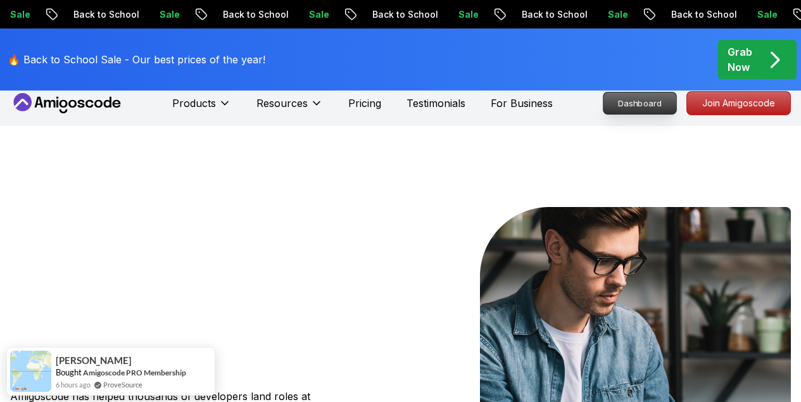
click at [609, 97] on p "Dashboard" at bounding box center [639, 103] width 73 height 22
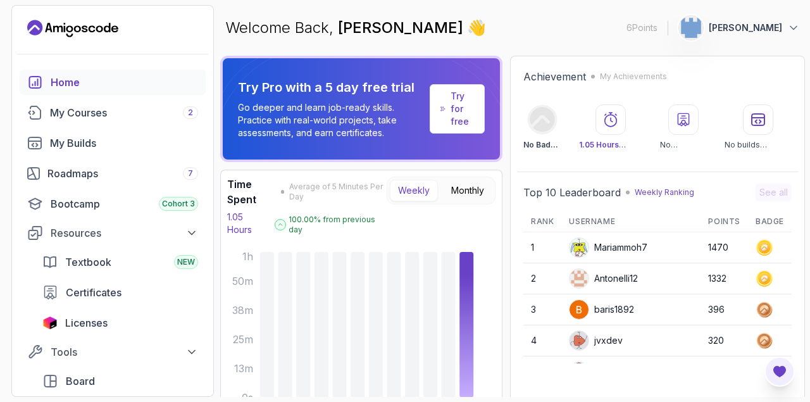
click at [787, 367] on icon "Open Feedback Button" at bounding box center [779, 371] width 15 height 15
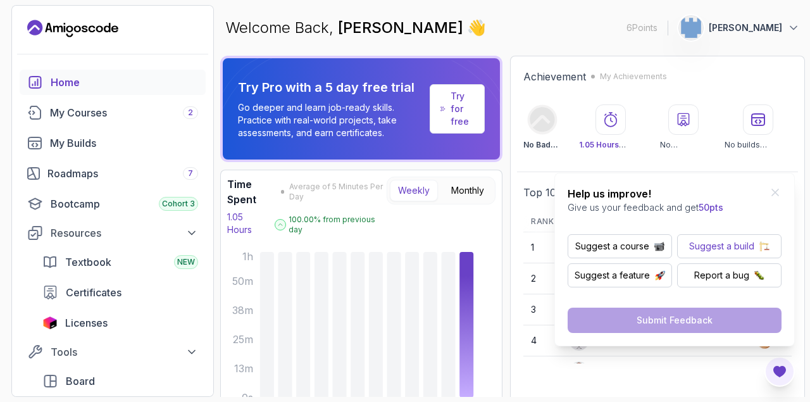
click at [712, 245] on p "Suggest a build" at bounding box center [721, 246] width 65 height 13
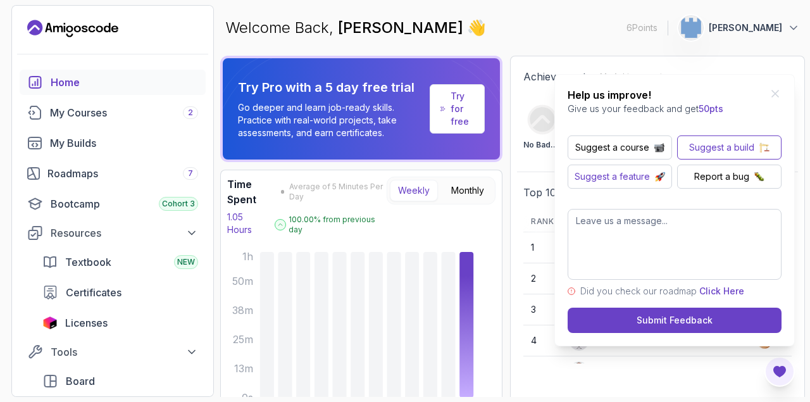
click at [627, 180] on p "Suggest a feature" at bounding box center [612, 176] width 75 height 13
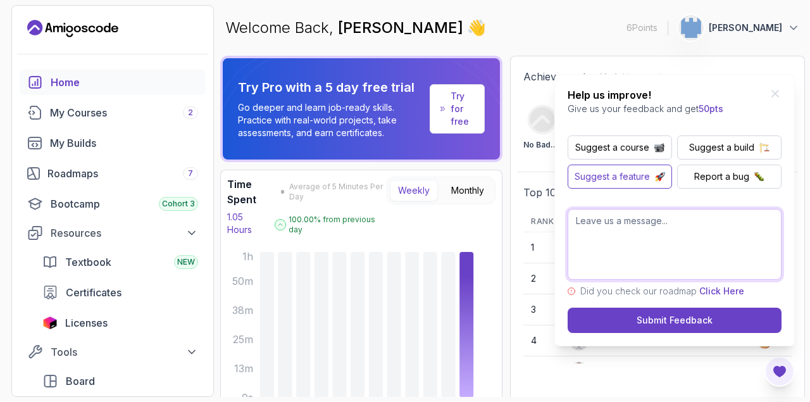
click at [623, 233] on textarea at bounding box center [675, 244] width 214 height 71
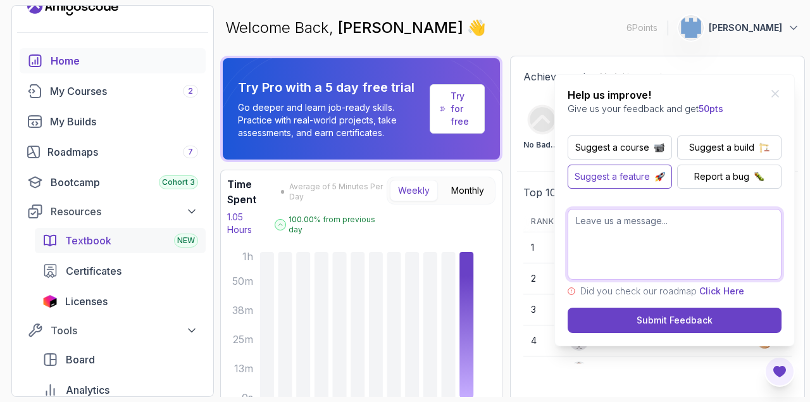
scroll to position [22, 0]
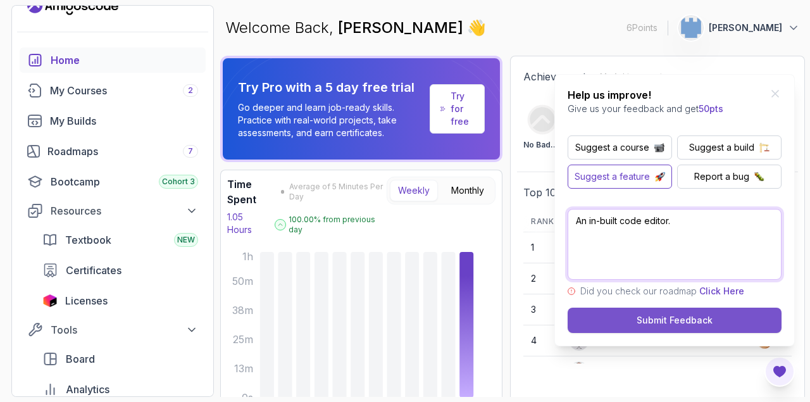
type textarea "An in-built code editor."
click at [615, 325] on button "Submit Feedback" at bounding box center [675, 320] width 214 height 25
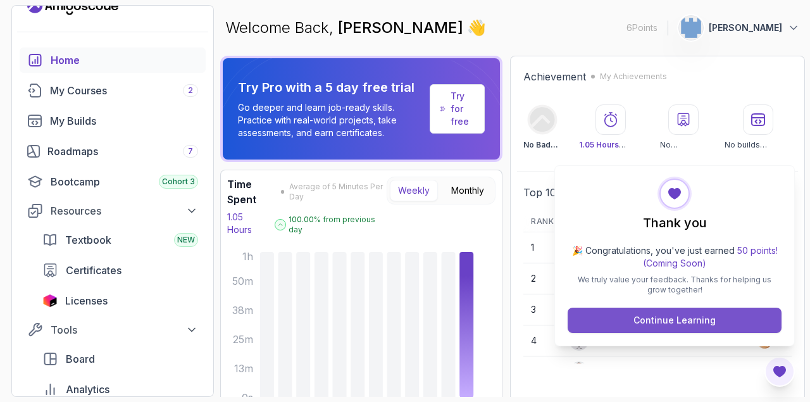
click at [644, 315] on div "Continue Learning" at bounding box center [675, 320] width 82 height 13
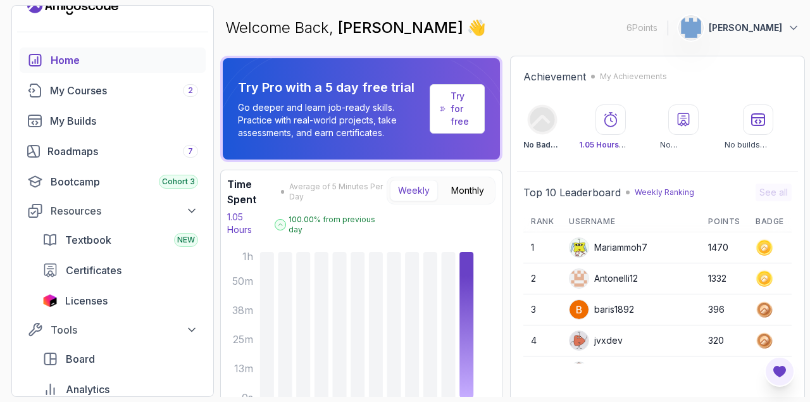
click at [787, 367] on icon "Open Feedback Button" at bounding box center [779, 371] width 15 height 15
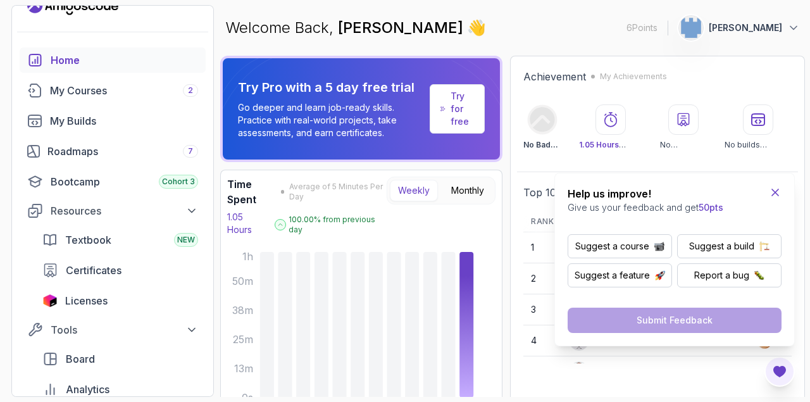
click at [774, 187] on icon "Close Feedback Widget" at bounding box center [775, 192] width 13 height 13
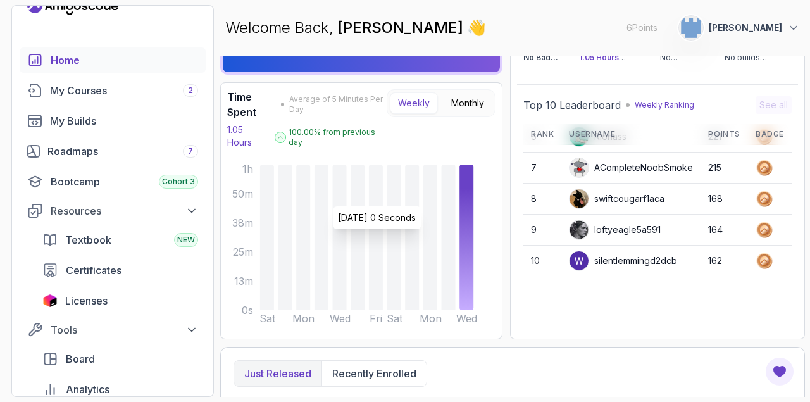
scroll to position [91, 0]
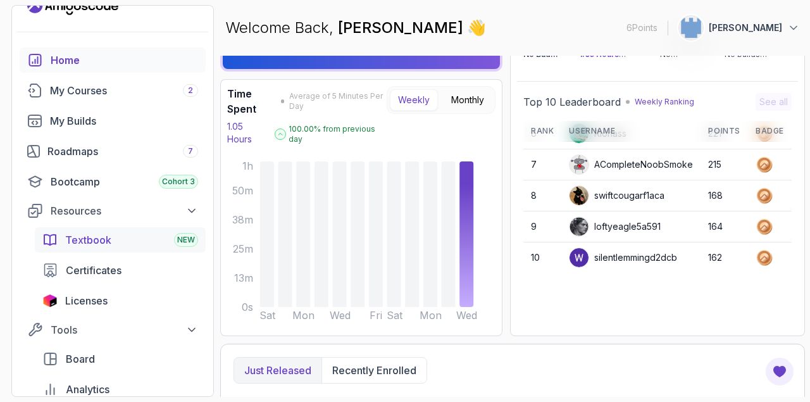
click at [107, 244] on span "Textbook" at bounding box center [88, 239] width 46 height 15
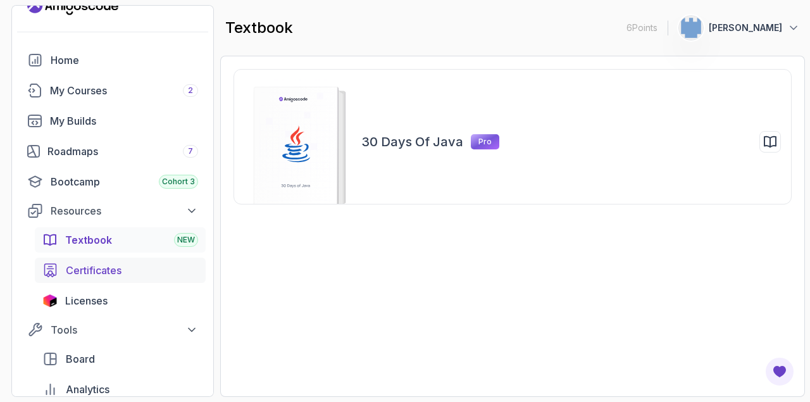
click at [116, 277] on span "Certificates" at bounding box center [94, 270] width 56 height 15
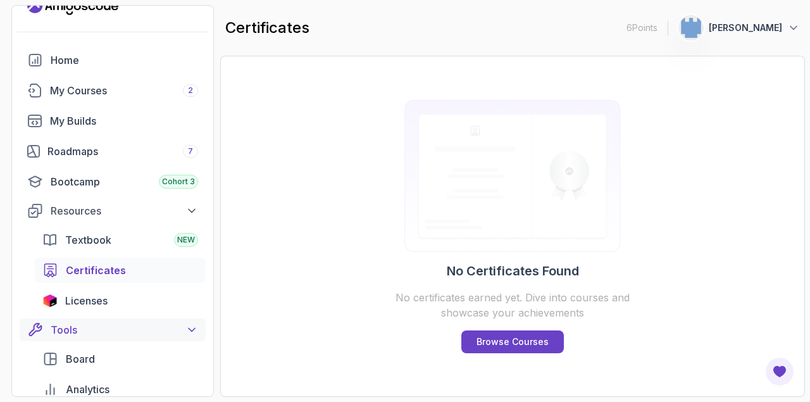
click at [139, 332] on div "Tools" at bounding box center [124, 329] width 147 height 15
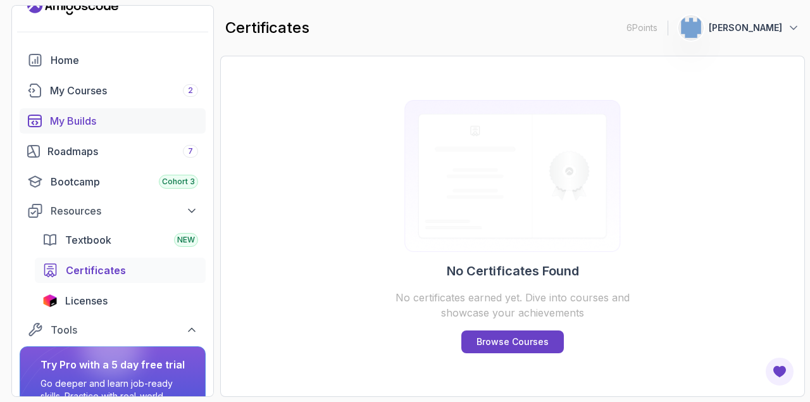
click at [95, 127] on div "My Builds" at bounding box center [124, 120] width 148 height 15
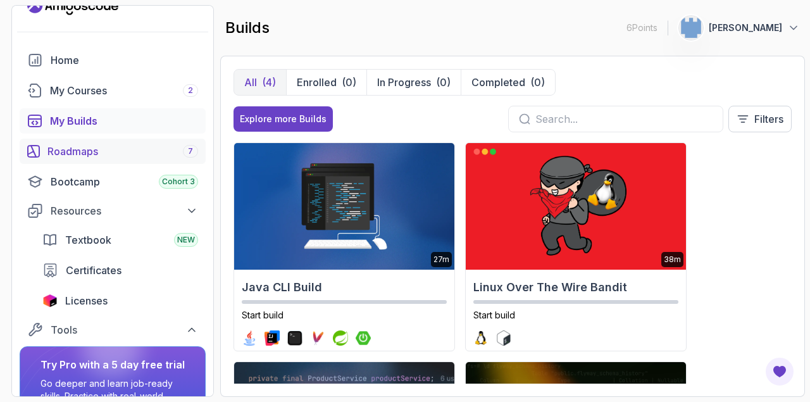
click at [82, 158] on div "Roadmaps 7" at bounding box center [122, 151] width 151 height 15
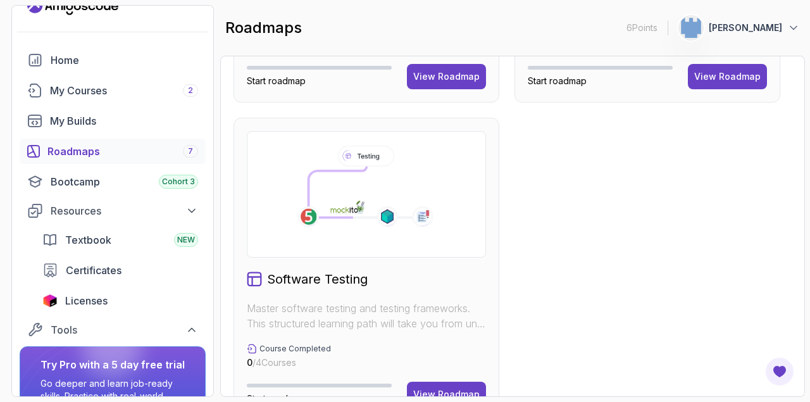
scroll to position [941, 0]
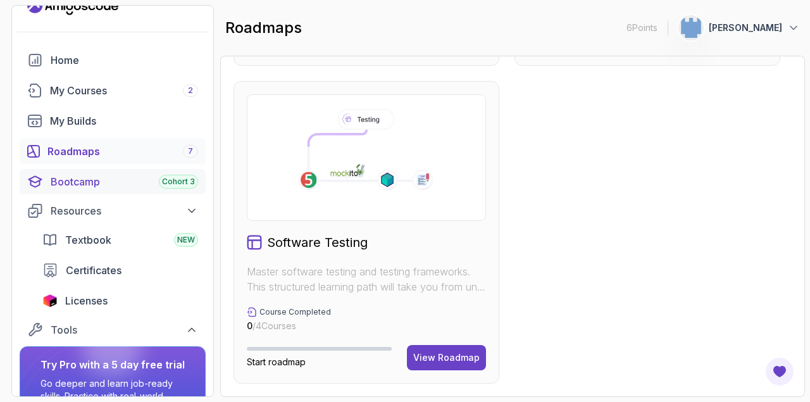
click at [60, 175] on div "Bootcamp Cohort 3" at bounding box center [124, 181] width 147 height 15
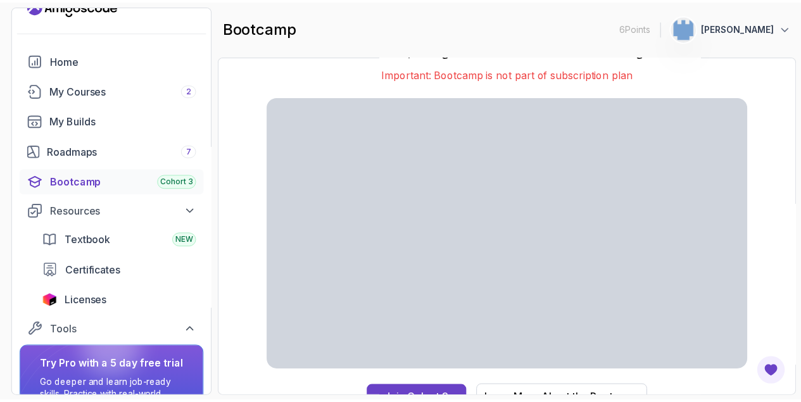
scroll to position [30, 0]
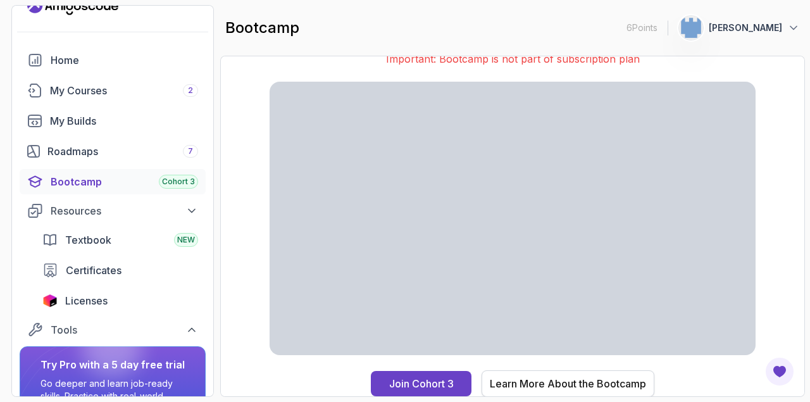
click at [546, 387] on div "Learn More About the Bootcamp" at bounding box center [568, 383] width 156 height 15
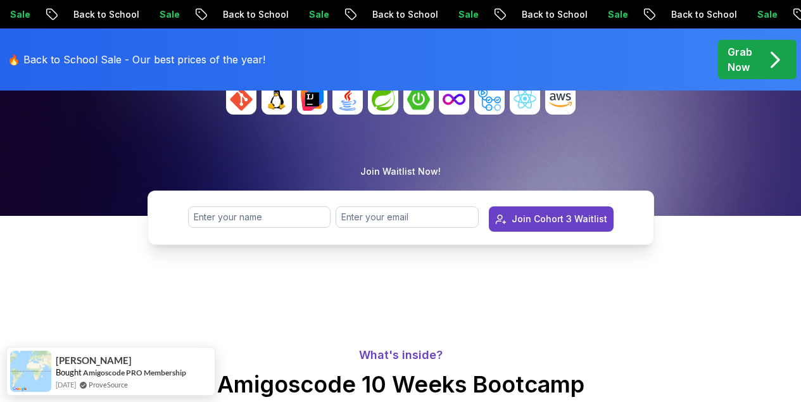
scroll to position [315, 0]
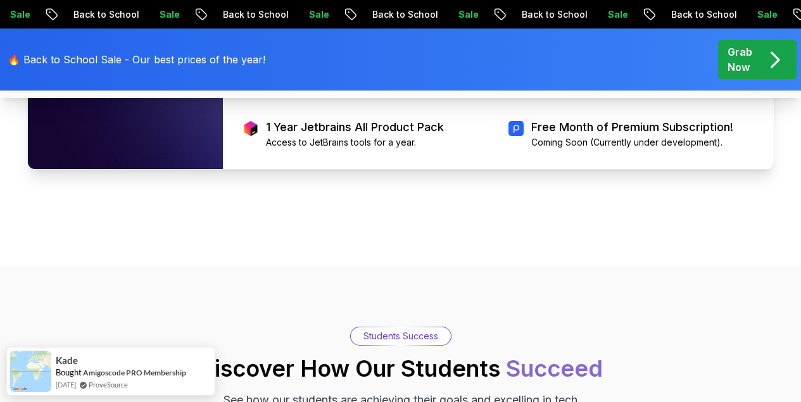
scroll to position [2909, 0]
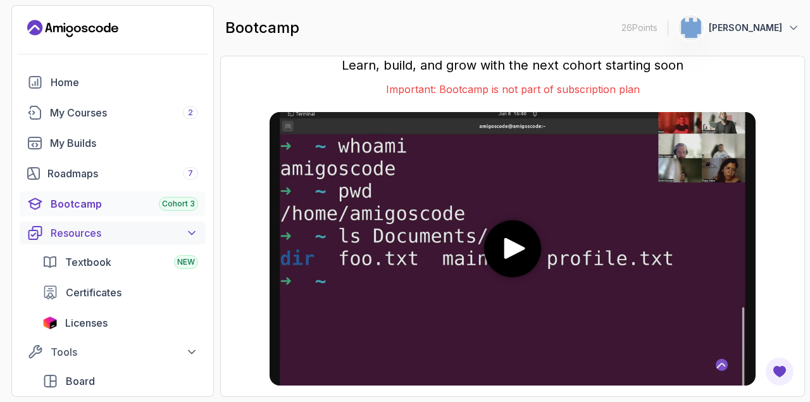
click at [134, 235] on div "Resources" at bounding box center [124, 232] width 147 height 15
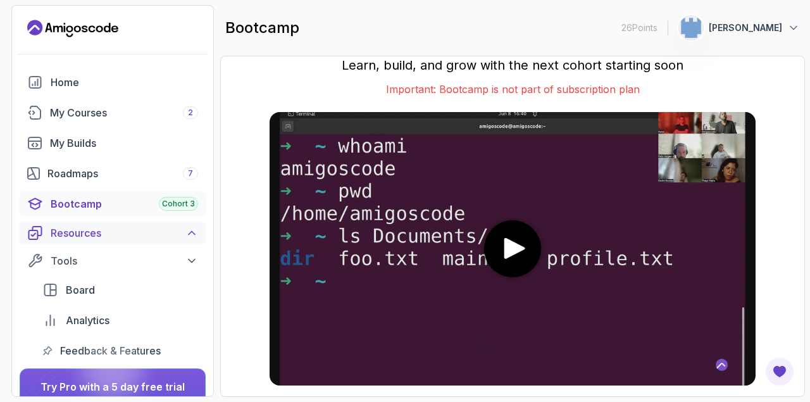
click at [134, 235] on div "Resources" at bounding box center [124, 232] width 147 height 15
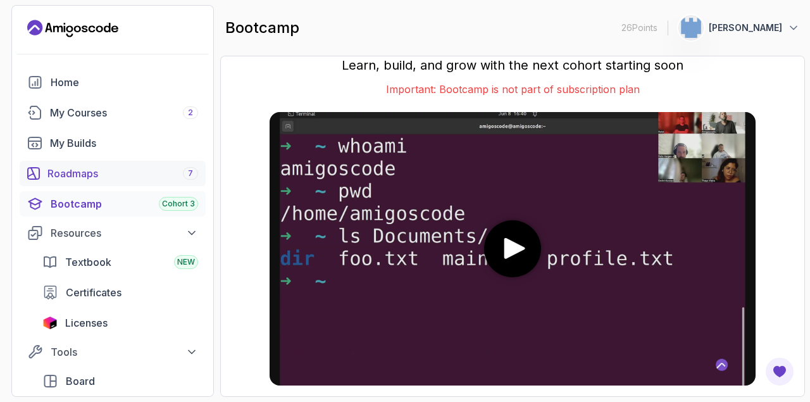
click at [94, 178] on div "Roadmaps 7" at bounding box center [122, 173] width 151 height 15
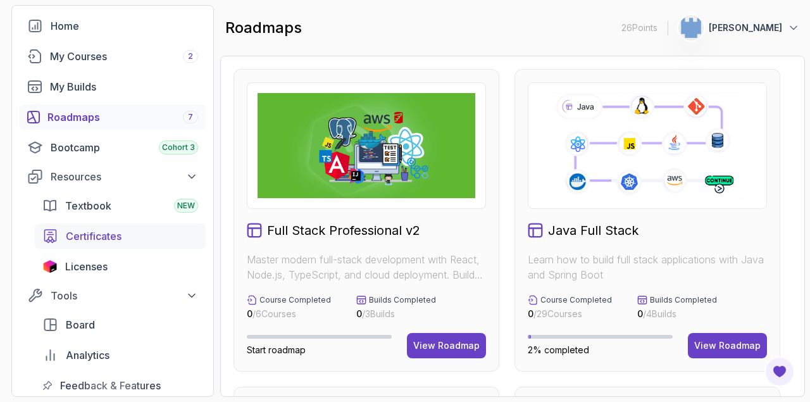
scroll to position [60, 0]
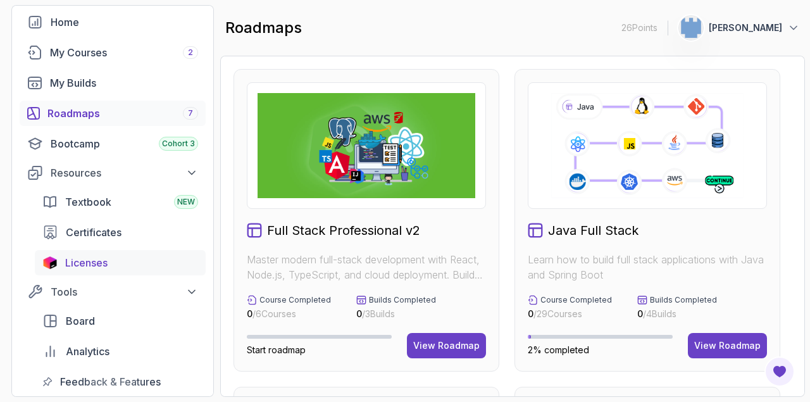
click at [113, 256] on div "Licenses" at bounding box center [131, 262] width 133 height 15
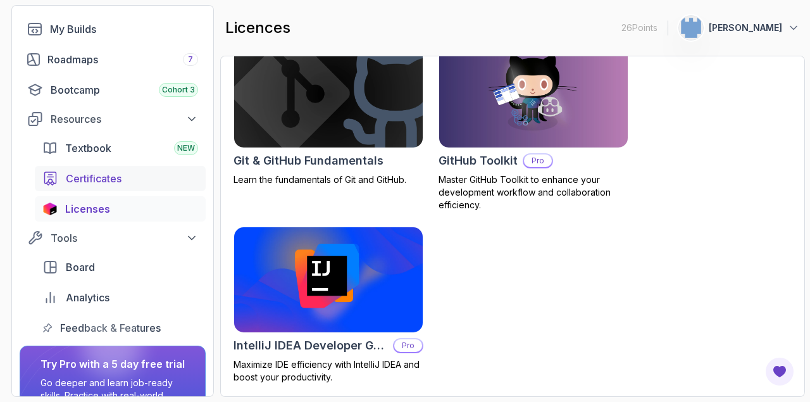
scroll to position [132, 0]
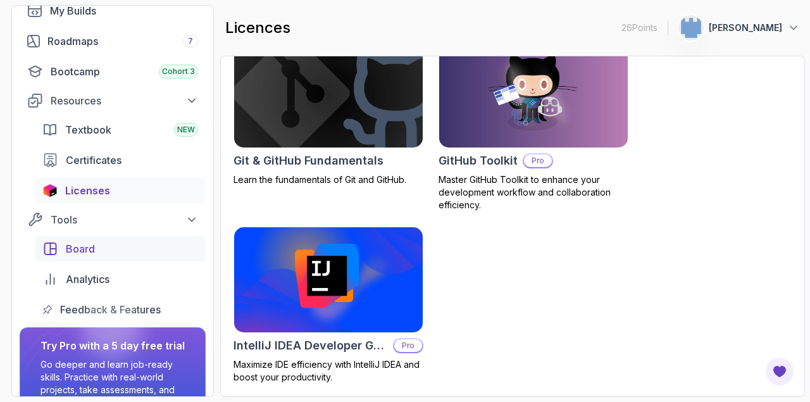
click at [132, 248] on div "Board" at bounding box center [132, 248] width 132 height 15
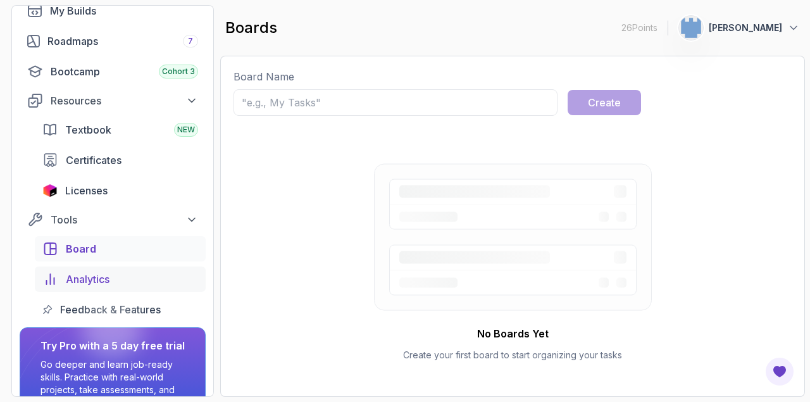
click at [130, 282] on div "Analytics" at bounding box center [132, 279] width 132 height 15
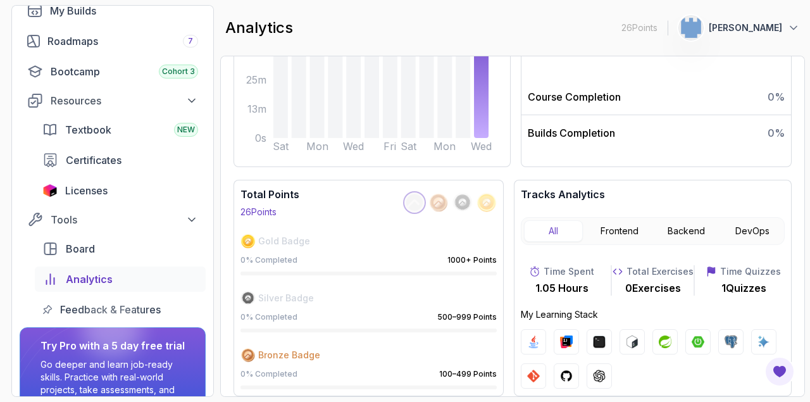
scroll to position [304, 0]
click at [612, 230] on button "Frontend" at bounding box center [620, 231] width 59 height 22
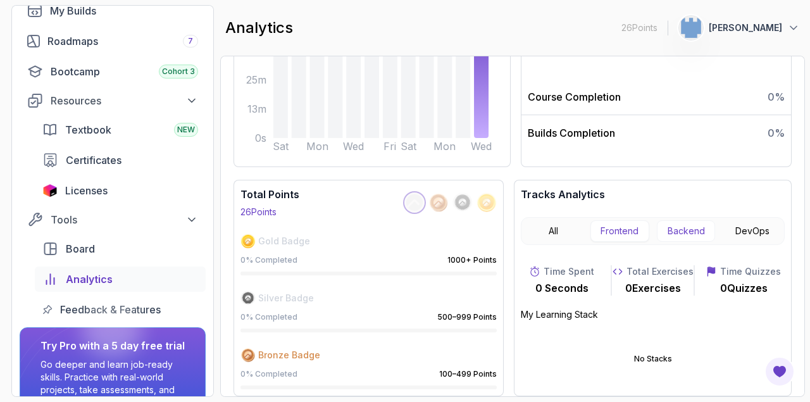
click at [682, 232] on button "Backend" at bounding box center [686, 231] width 59 height 22
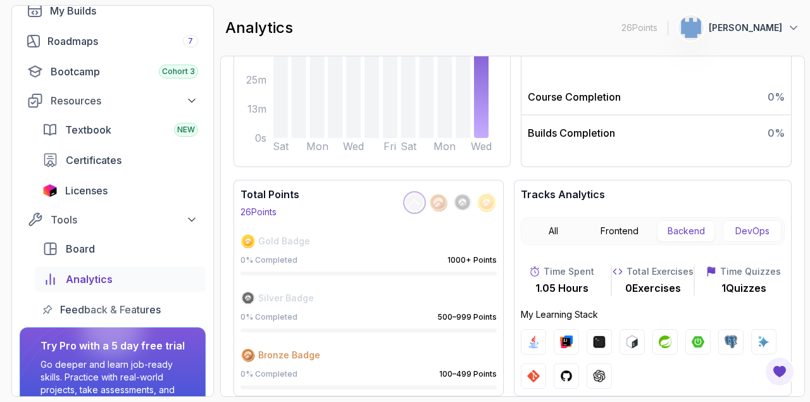
click at [756, 232] on button "DevOps" at bounding box center [752, 231] width 59 height 22
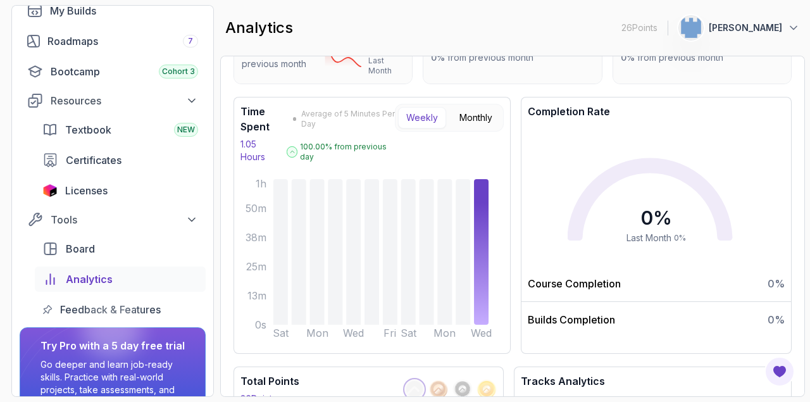
scroll to position [0, 0]
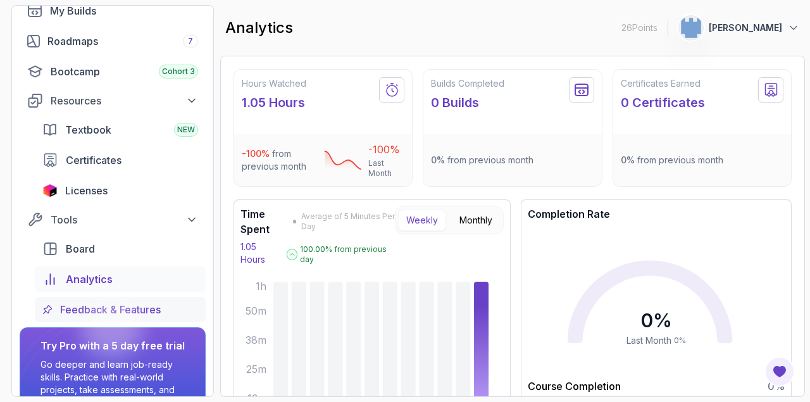
click at [160, 308] on span "Feedback & Features" at bounding box center [110, 309] width 101 height 15
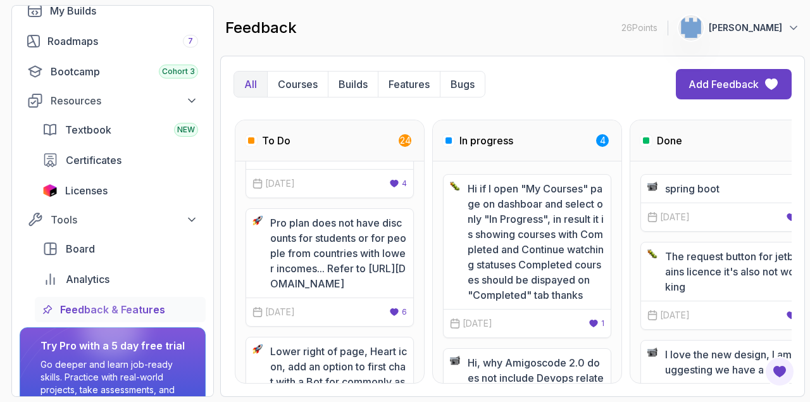
scroll to position [758, 0]
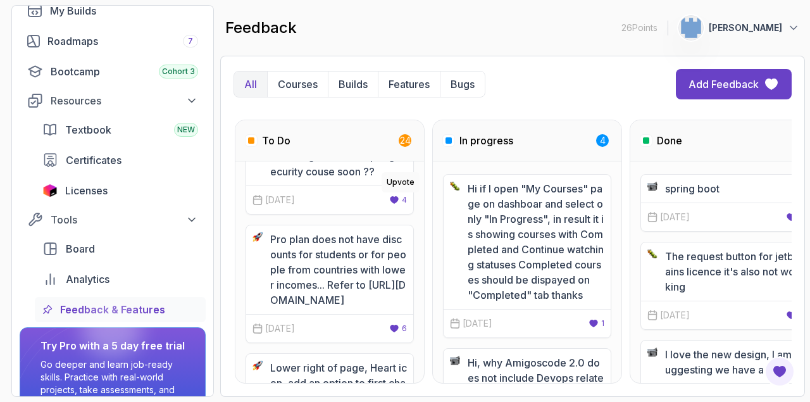
click at [396, 204] on icon at bounding box center [394, 200] width 8 height 8
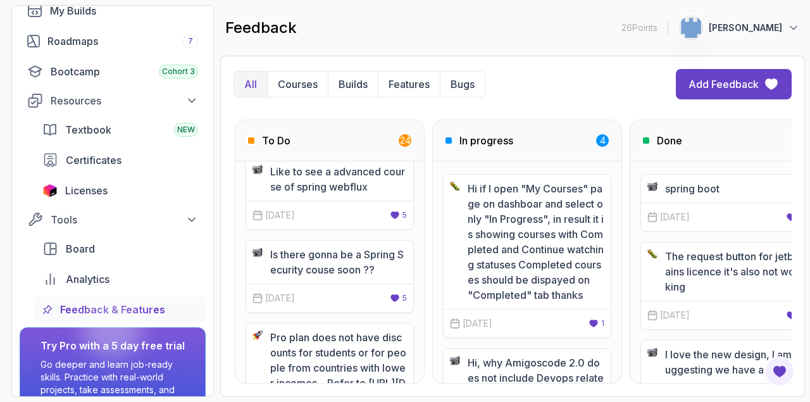
scroll to position [636, 0]
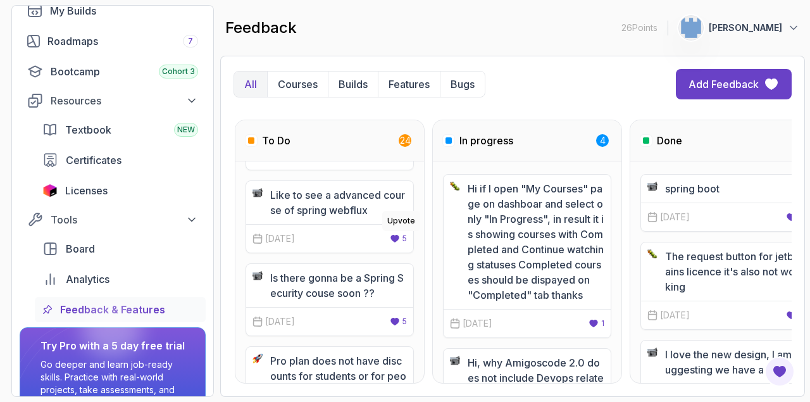
click at [395, 242] on icon at bounding box center [395, 239] width 8 height 8
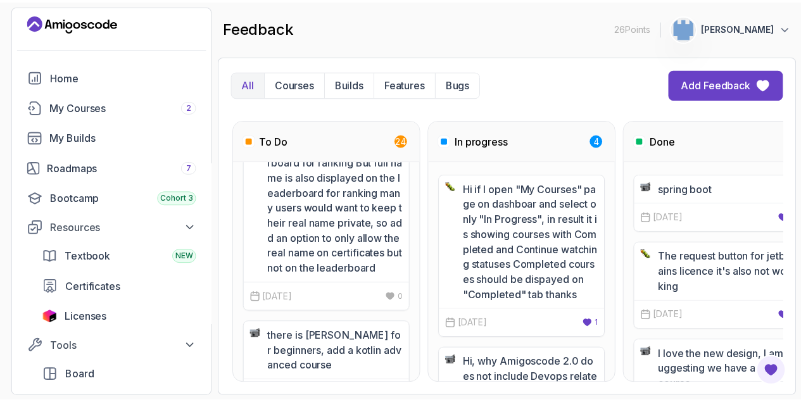
scroll to position [0, 0]
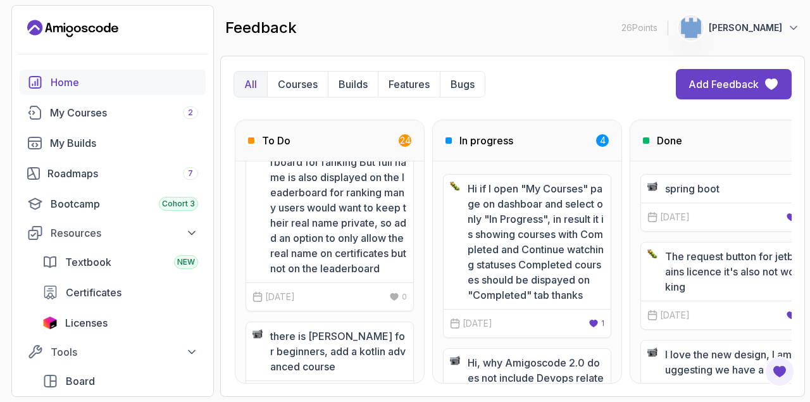
click at [63, 91] on link "Home" at bounding box center [113, 82] width 186 height 25
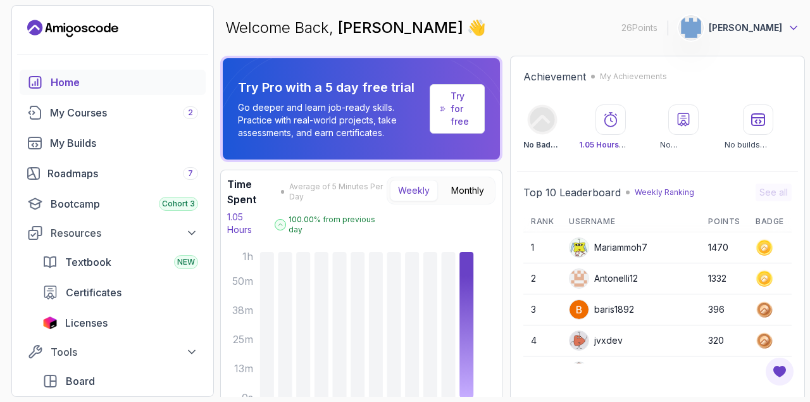
click at [789, 24] on icon at bounding box center [793, 28] width 13 height 13
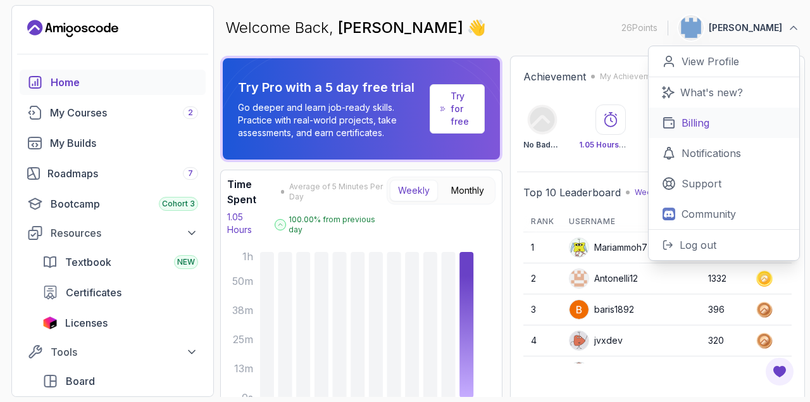
click at [705, 128] on p "Billing" at bounding box center [696, 122] width 28 height 15
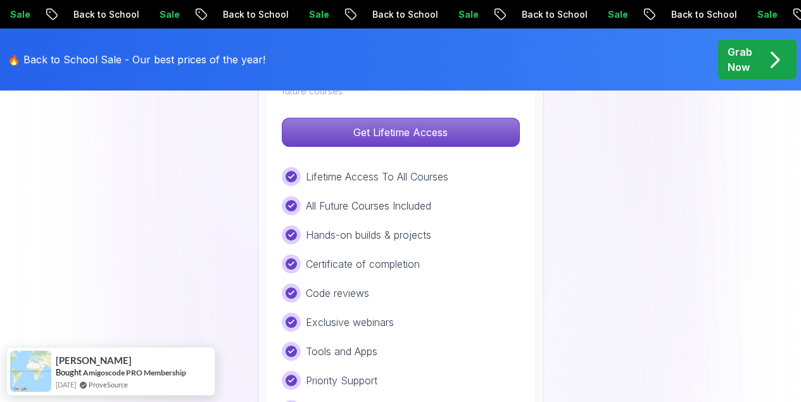
scroll to position [1050, 0]
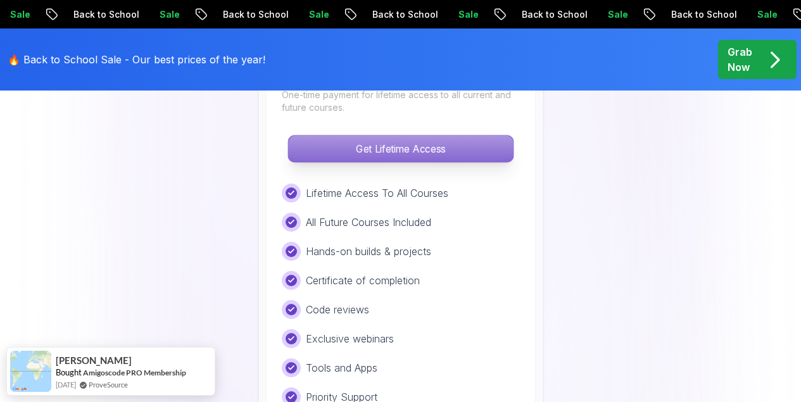
click at [464, 144] on p "Get Lifetime Access" at bounding box center [400, 148] width 225 height 27
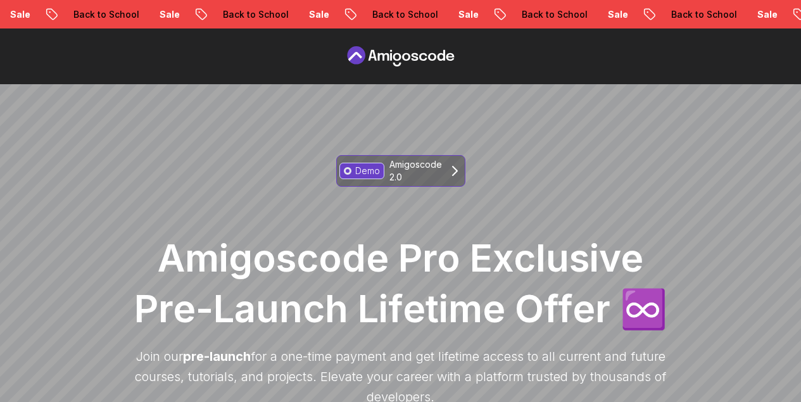
click at [429, 165] on p "Amigoscode 2.0" at bounding box center [415, 170] width 53 height 25
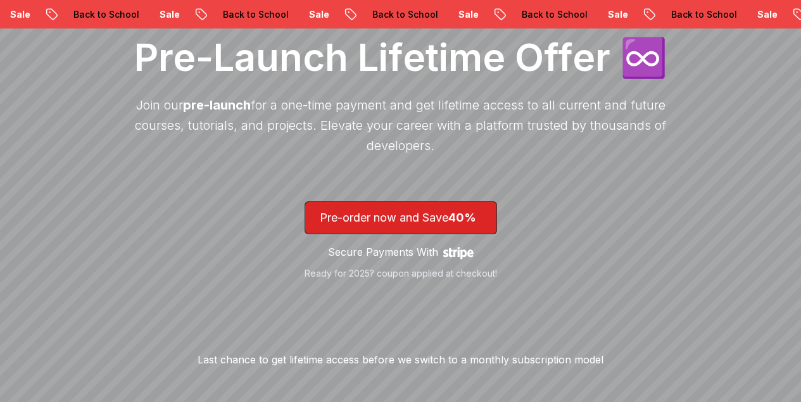
scroll to position [246, 0]
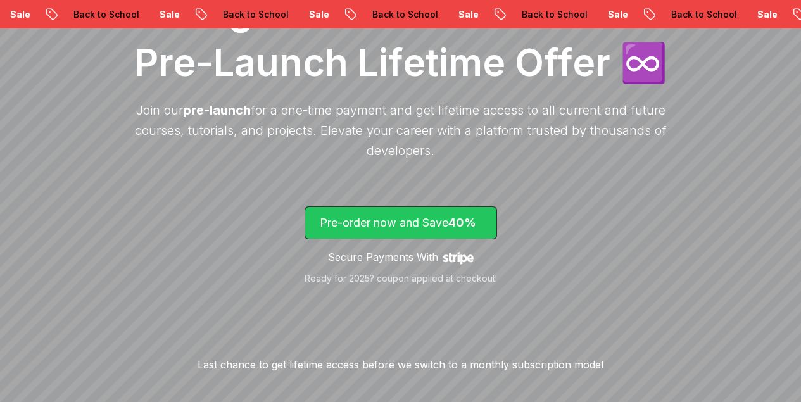
click at [344, 212] on span "lifetime-access" at bounding box center [400, 223] width 191 height 32
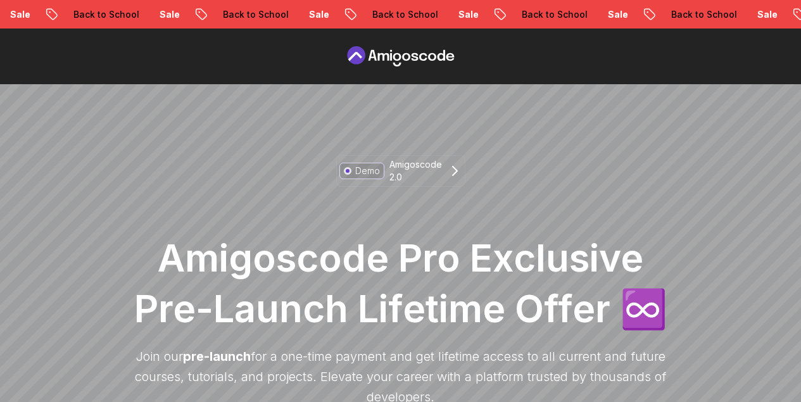
click at [356, 3] on div "Sale Back to School Sale Back to School Sale Back to School Sale Back to School…" at bounding box center [400, 14] width 801 height 28
click at [356, 6] on div "Sale Back to School Sale Back to School Sale Back to School Sale Back to School…" at bounding box center [400, 14] width 801 height 28
